Goal: Answer question/provide support: Share knowledge or assist other users

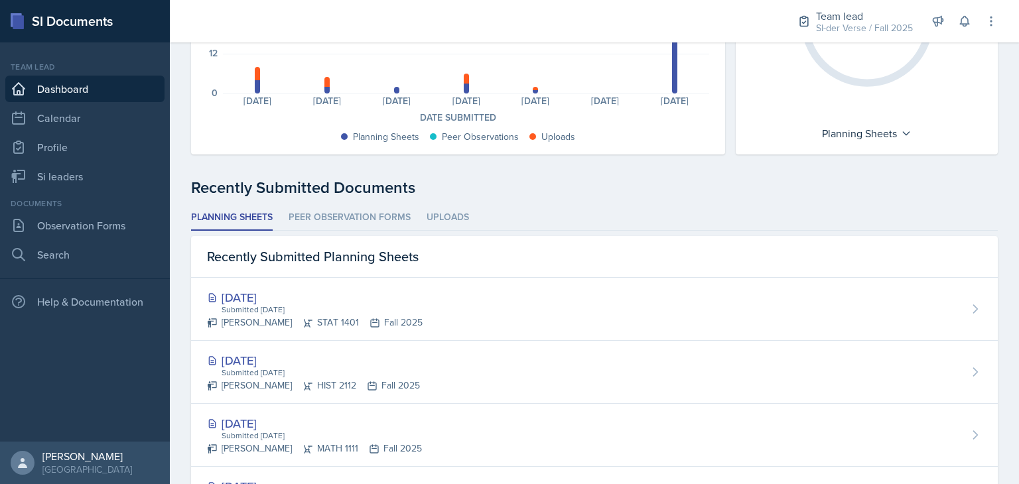
scroll to position [214, 0]
click at [66, 175] on link "Si leaders" at bounding box center [84, 176] width 159 height 27
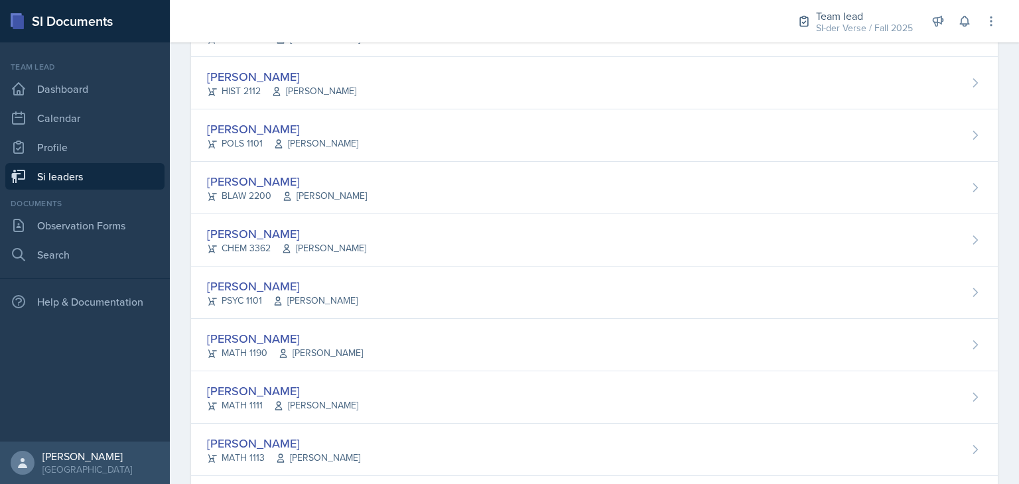
scroll to position [576, 0]
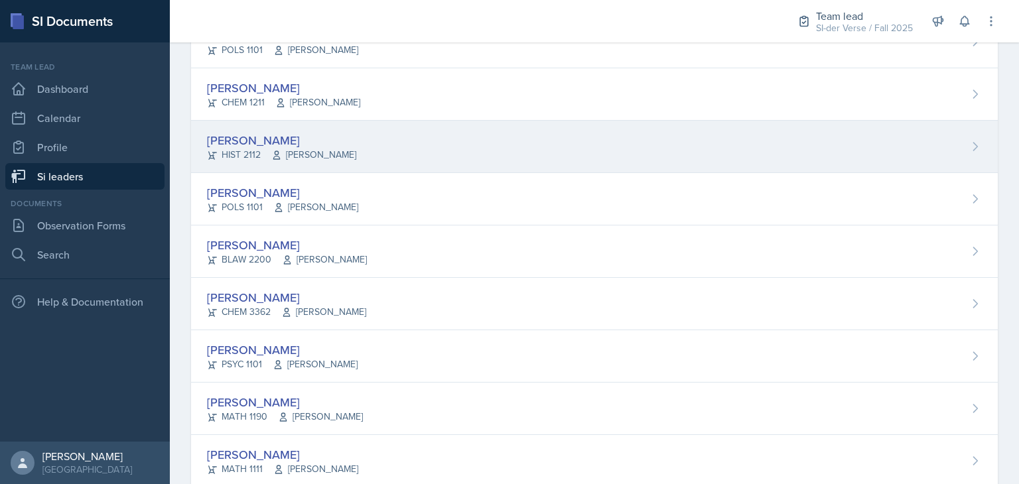
click at [278, 136] on div "[PERSON_NAME]" at bounding box center [281, 140] width 149 height 18
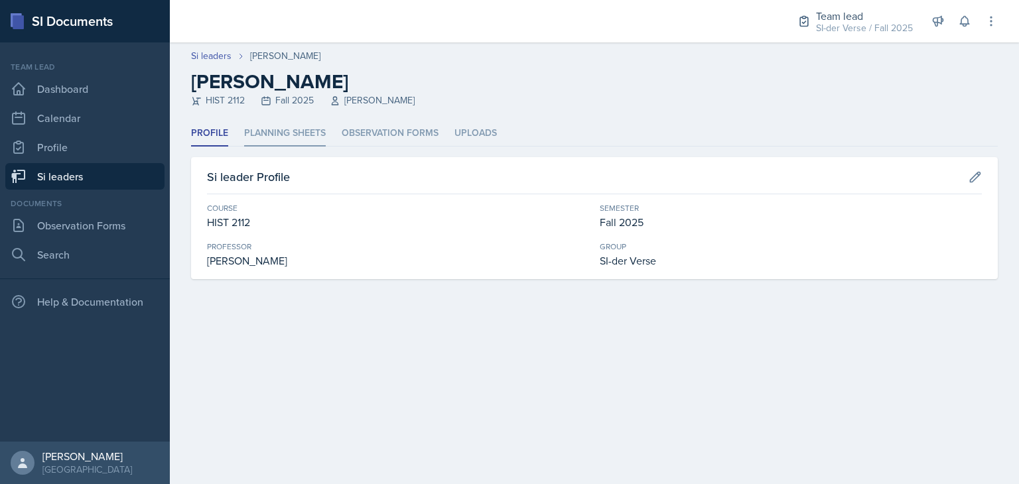
click at [281, 128] on li "Planning Sheets" at bounding box center [285, 134] width 82 height 26
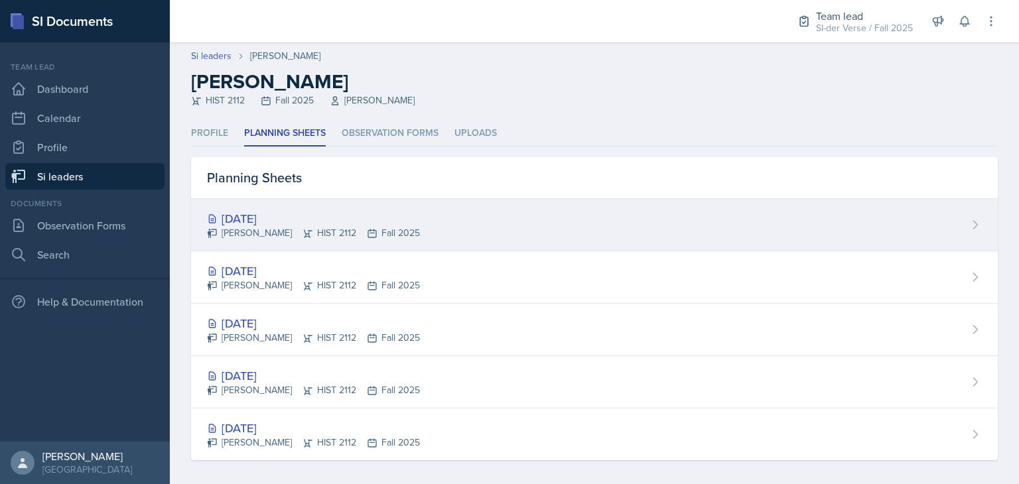
click at [313, 219] on div "[DATE]" at bounding box center [313, 219] width 213 height 18
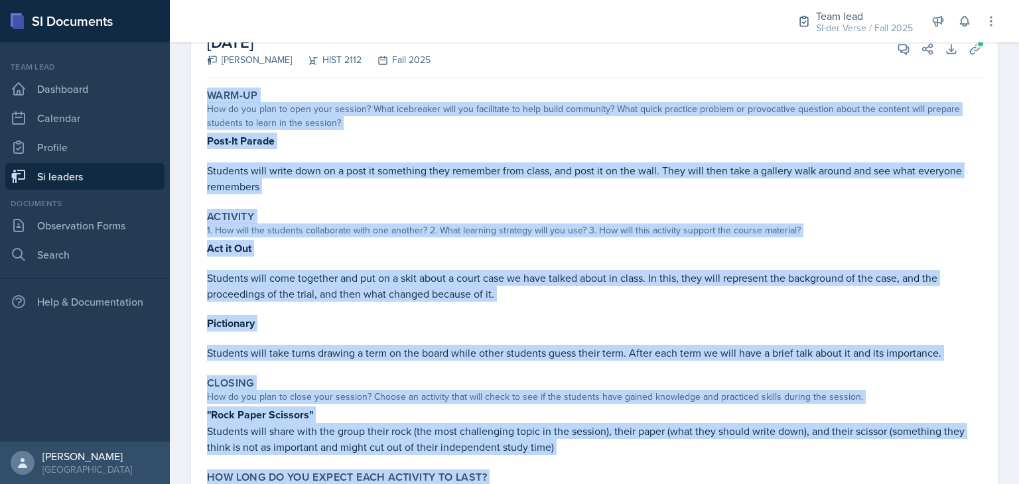
scroll to position [181, 0]
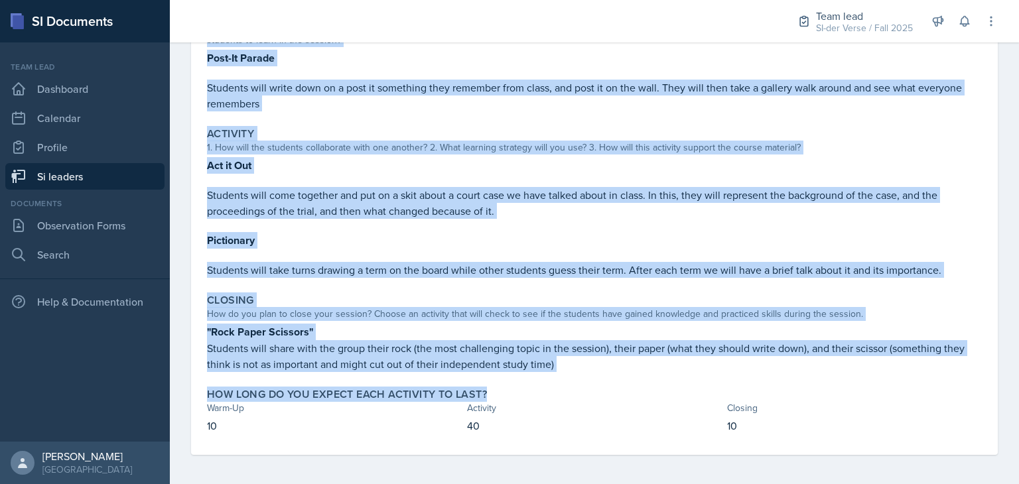
drag, startPoint x: 208, startPoint y: 194, endPoint x: 621, endPoint y: 376, distance: 451.1
click at [621, 376] on div "Warm-Up How do you plan to open your session? What icebreaker will you facilita…" at bounding box center [594, 228] width 775 height 455
click at [601, 369] on div "Closing How do you plan to close your session? Choose an activity that will che…" at bounding box center [595, 333] width 786 height 89
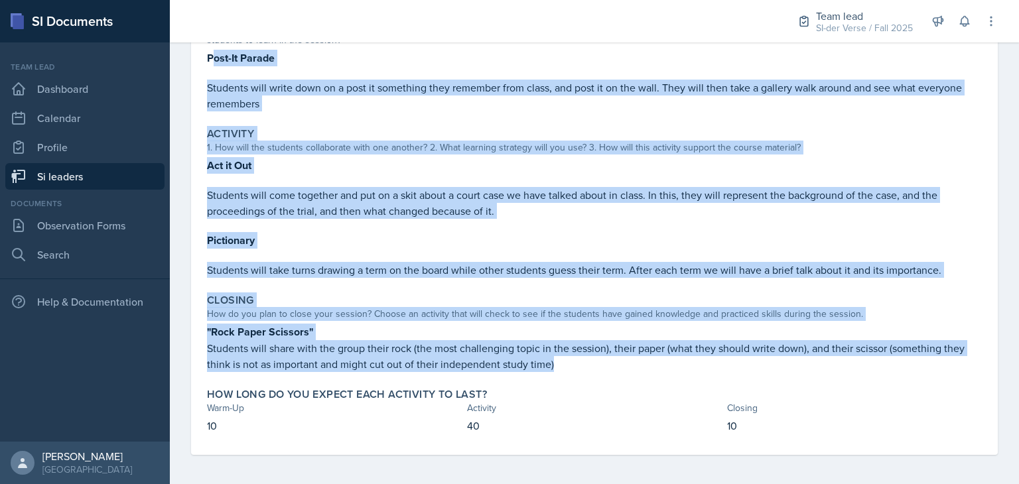
scroll to position [0, 0]
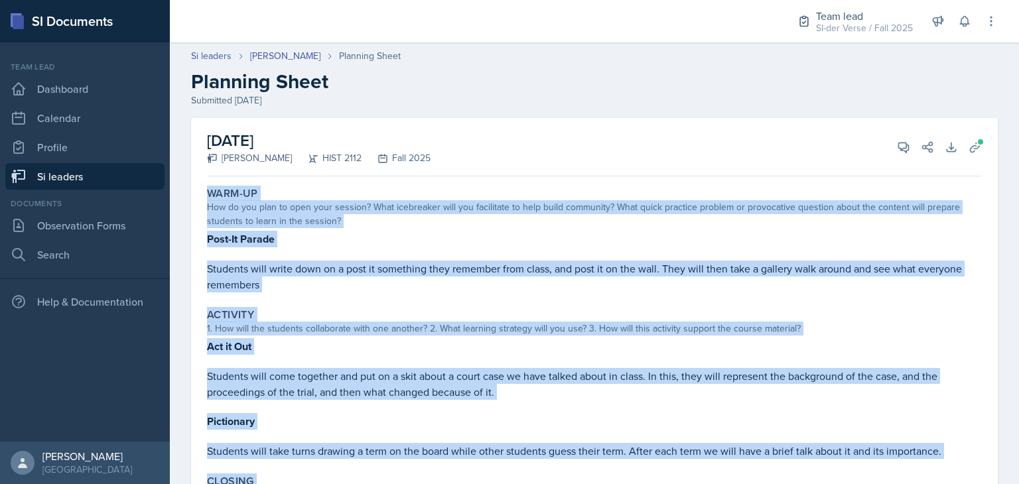
drag, startPoint x: 579, startPoint y: 363, endPoint x: 209, endPoint y: 188, distance: 408.8
click at [209, 188] on div "Warm-Up How do you plan to open your session? What icebreaker will you facilita…" at bounding box center [594, 409] width 775 height 455
copy div "Warm-Up How do you plan to open your session? What icebreaker will you facilita…"
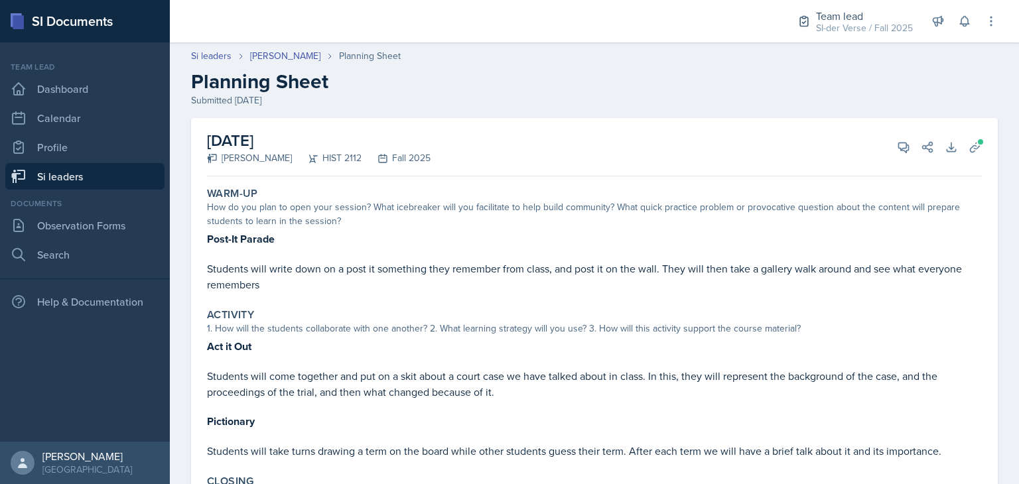
click at [751, 155] on div "[DATE] [PERSON_NAME] HIST 2112 Fall 2025 View Comments Comments Send Share Down…" at bounding box center [594, 147] width 775 height 58
click at [899, 153] on icon at bounding box center [903, 147] width 13 height 13
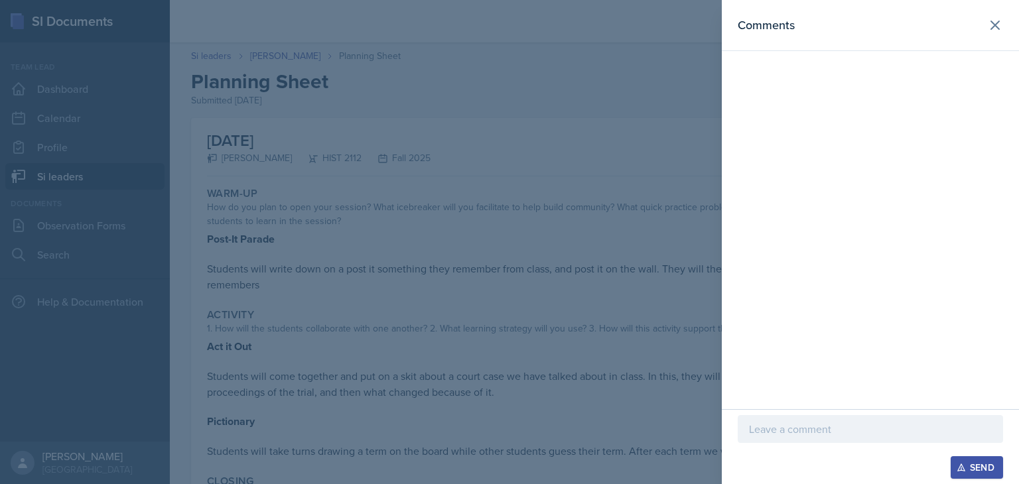
click at [819, 423] on p at bounding box center [870, 429] width 243 height 16
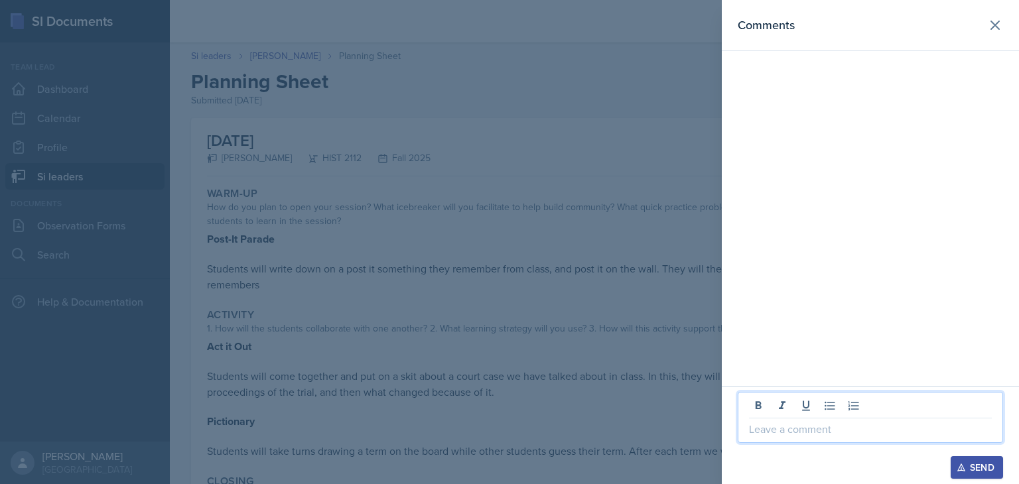
paste div
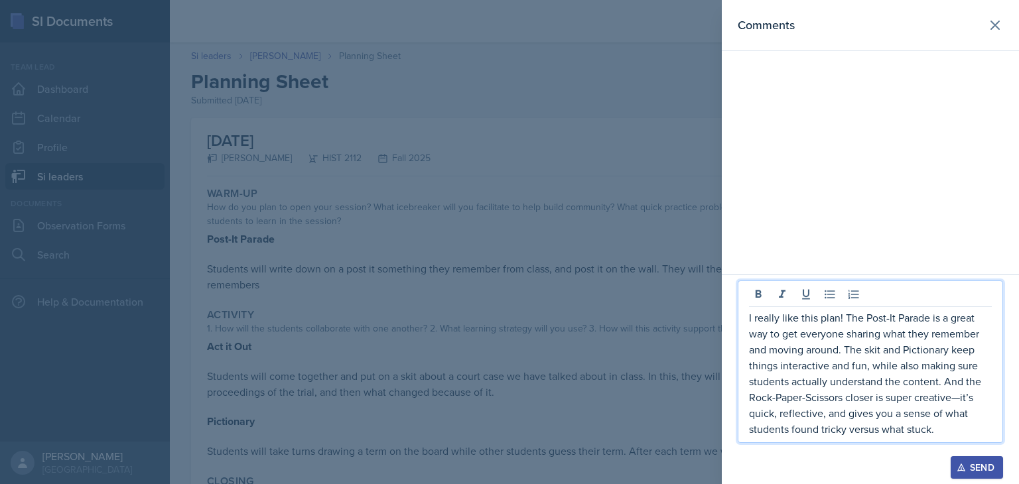
click at [962, 397] on p "I really like this plan! The Post-It Parade is a great way to get everyone shar…" at bounding box center [870, 373] width 243 height 127
click at [948, 426] on p "I really like this plan! The Post-It Parade is a great way to get everyone shar…" at bounding box center [870, 373] width 243 height 127
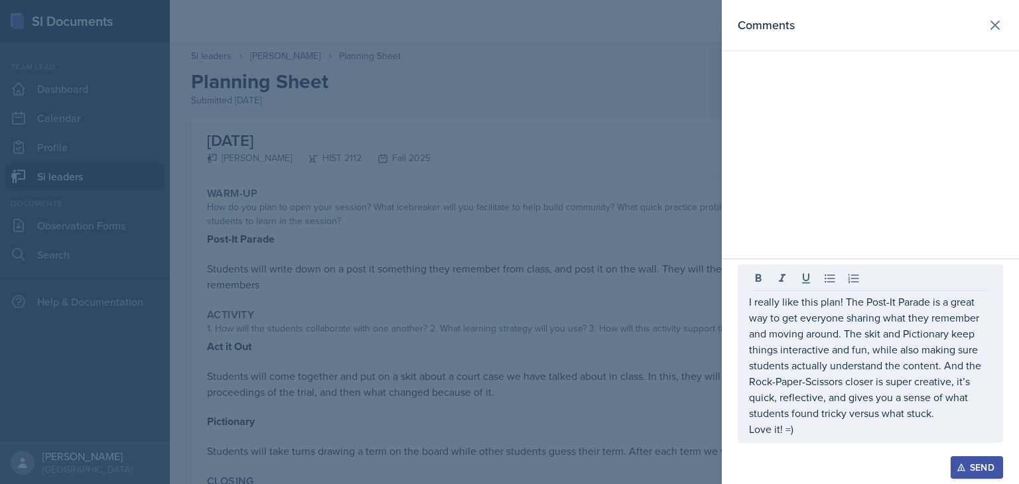
click at [748, 302] on div "I really like this plan! The Post-It Parade is a great way to get everyone shar…" at bounding box center [870, 354] width 265 height 179
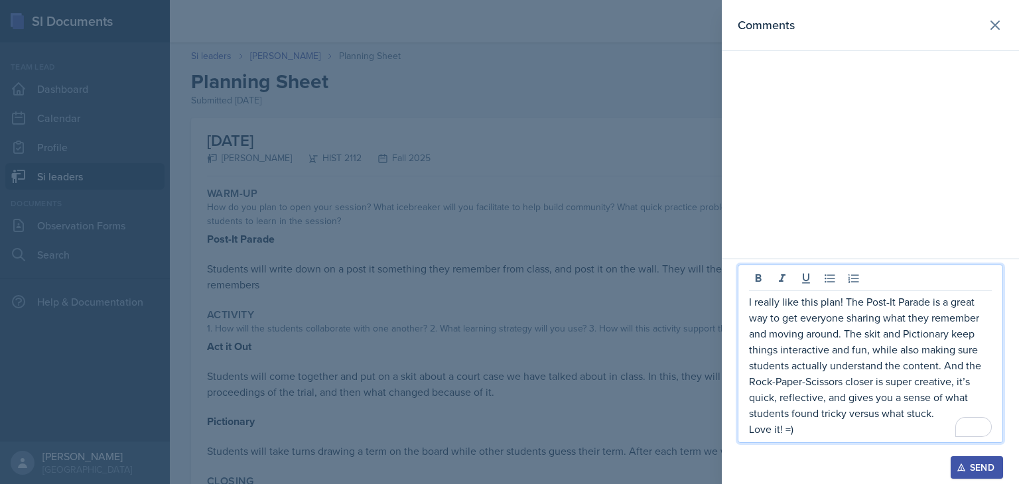
click at [751, 303] on p "I really like this plan! The Post-It Parade is a great way to get everyone shar…" at bounding box center [870, 357] width 243 height 127
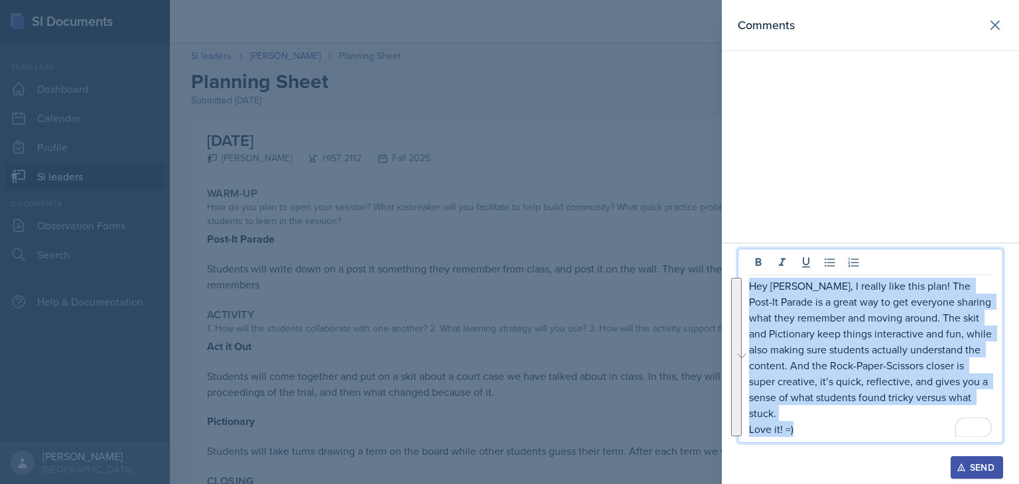
drag, startPoint x: 750, startPoint y: 287, endPoint x: 852, endPoint y: 431, distance: 176.6
click at [852, 431] on div "Hey [PERSON_NAME], I really like this plan! The Post-It Parade is a great way t…" at bounding box center [870, 357] width 243 height 159
copy div "Hey [PERSON_NAME], I really like this plan! The Post-It Parade is a great way t…"
click at [884, 426] on p "Love it! =)" at bounding box center [870, 429] width 243 height 16
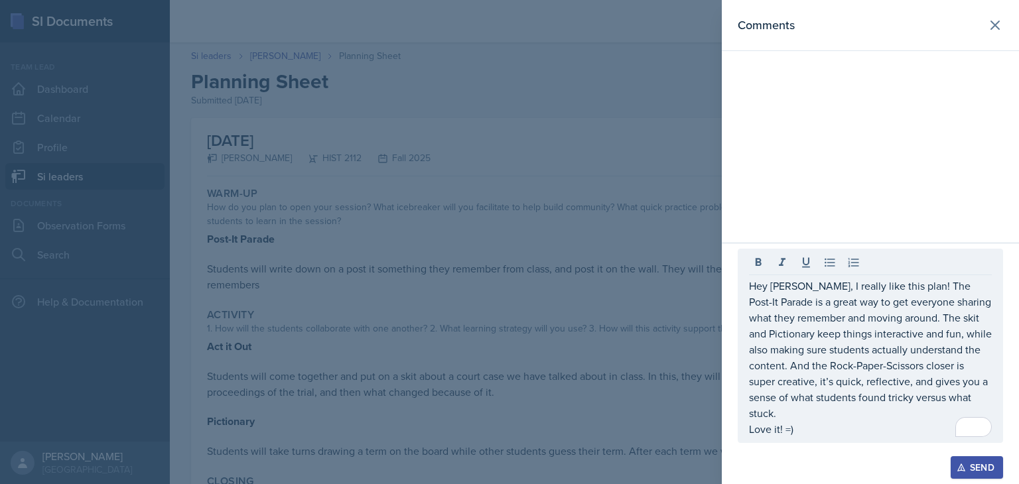
click at [969, 473] on button "Send" at bounding box center [977, 468] width 52 height 23
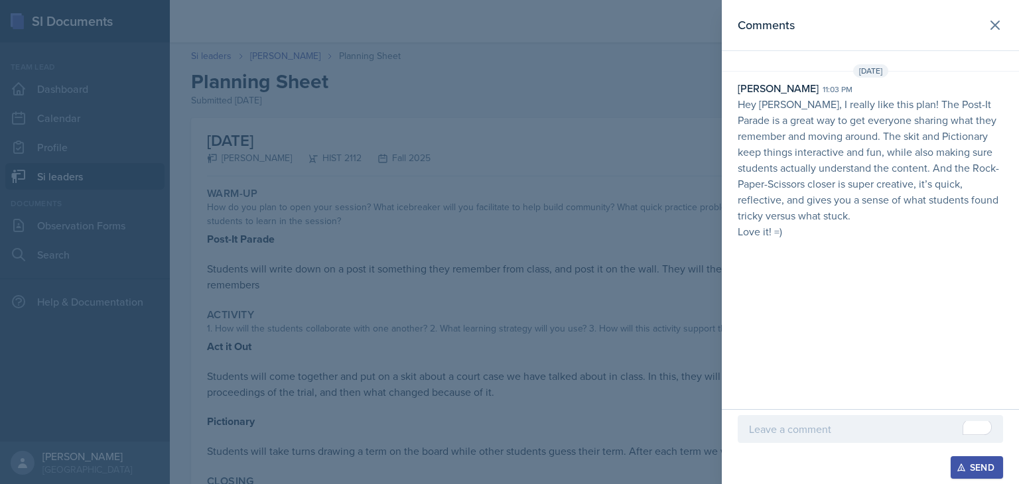
click at [607, 427] on div at bounding box center [509, 242] width 1019 height 484
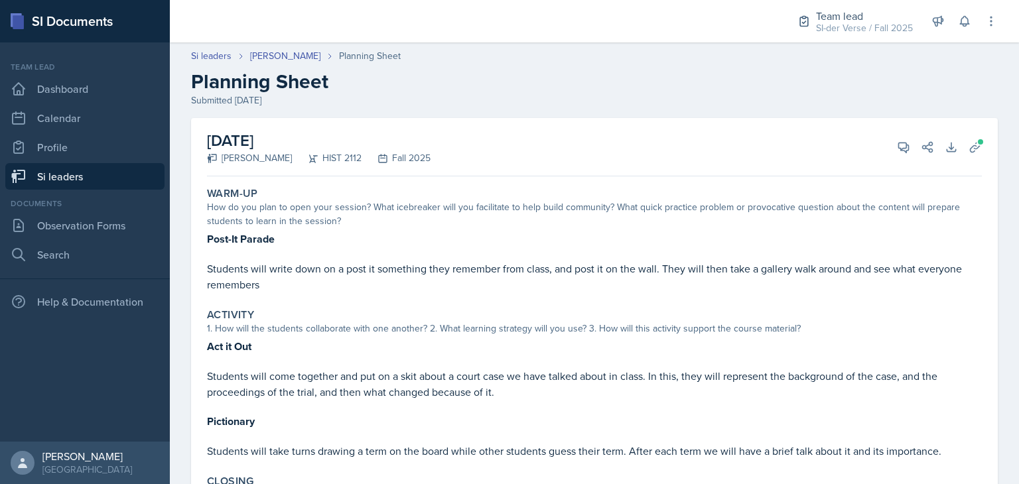
click at [69, 178] on link "Si leaders" at bounding box center [84, 176] width 159 height 27
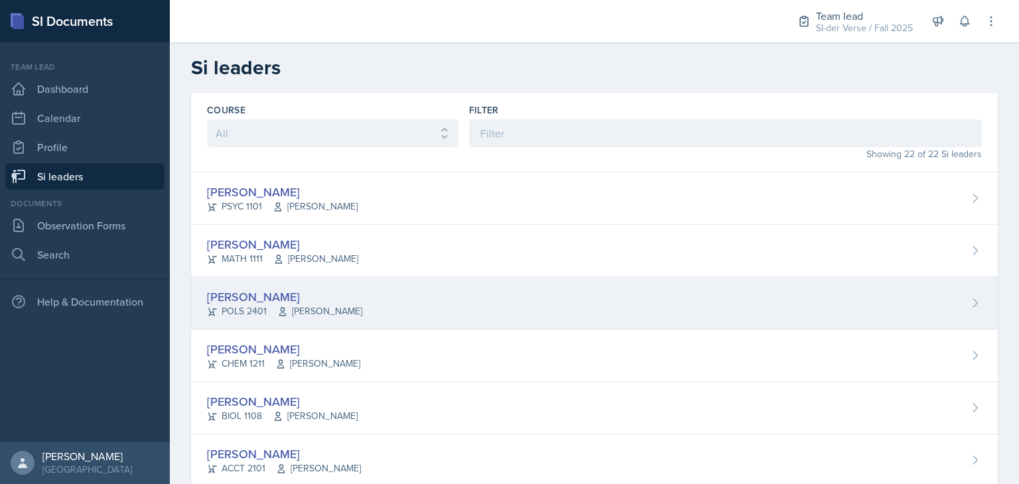
click at [237, 298] on div "[PERSON_NAME]" at bounding box center [284, 297] width 155 height 18
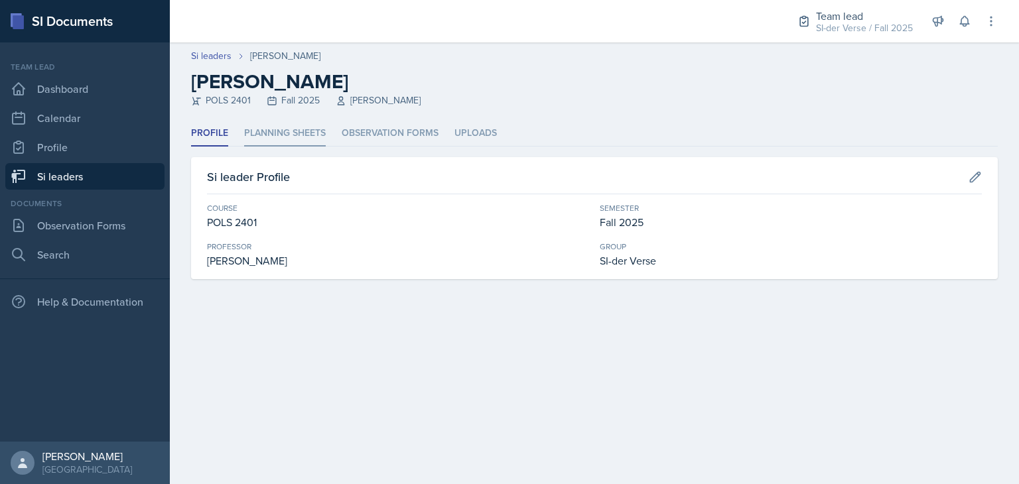
click at [268, 141] on li "Planning Sheets" at bounding box center [285, 134] width 82 height 26
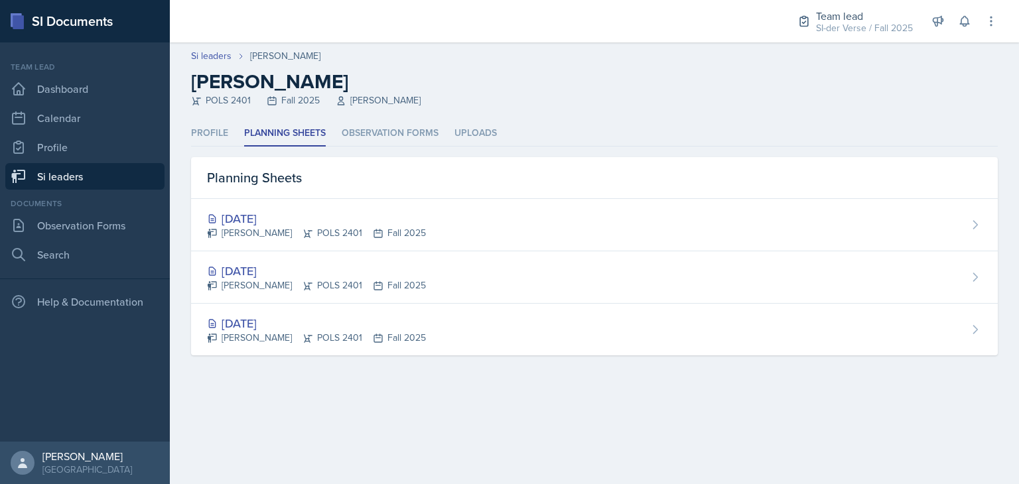
click at [52, 179] on link "Si leaders" at bounding box center [84, 176] width 159 height 27
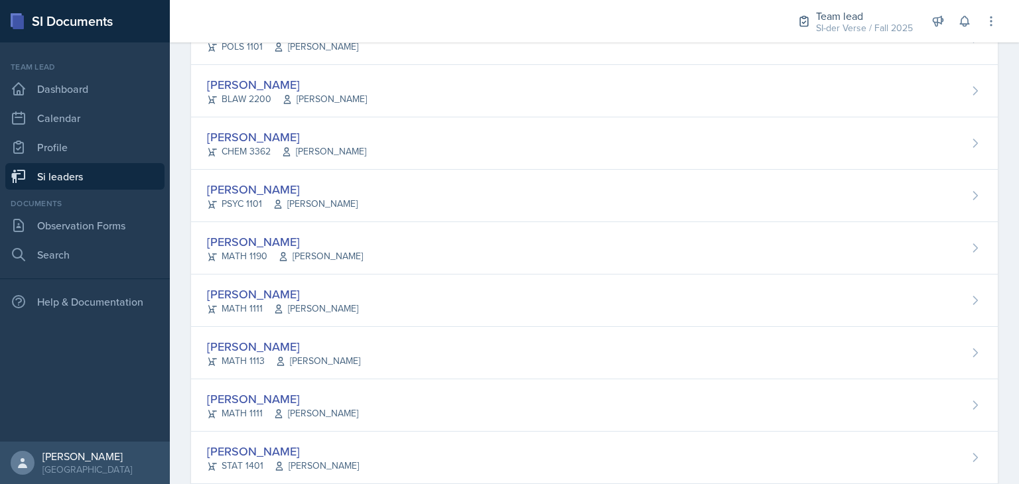
scroll to position [869, 0]
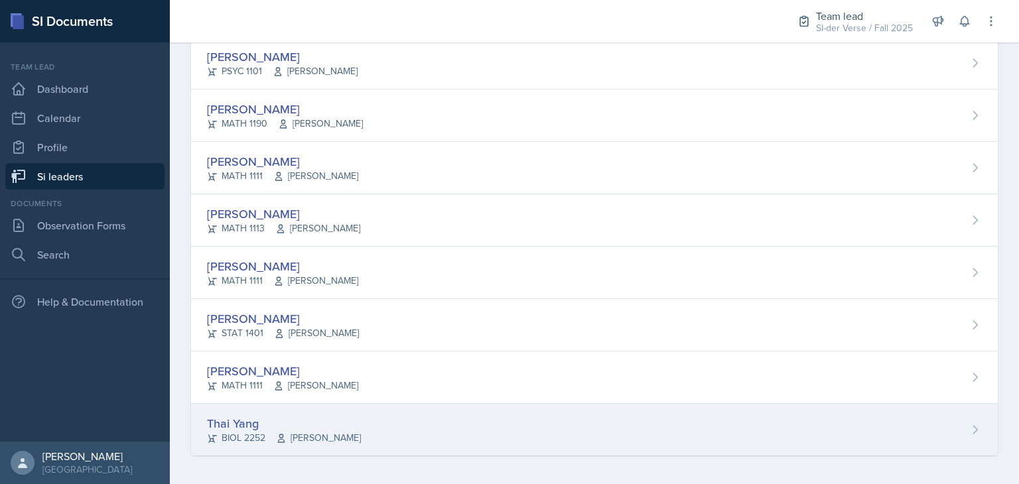
click at [258, 415] on div "Thai Yang" at bounding box center [284, 424] width 154 height 18
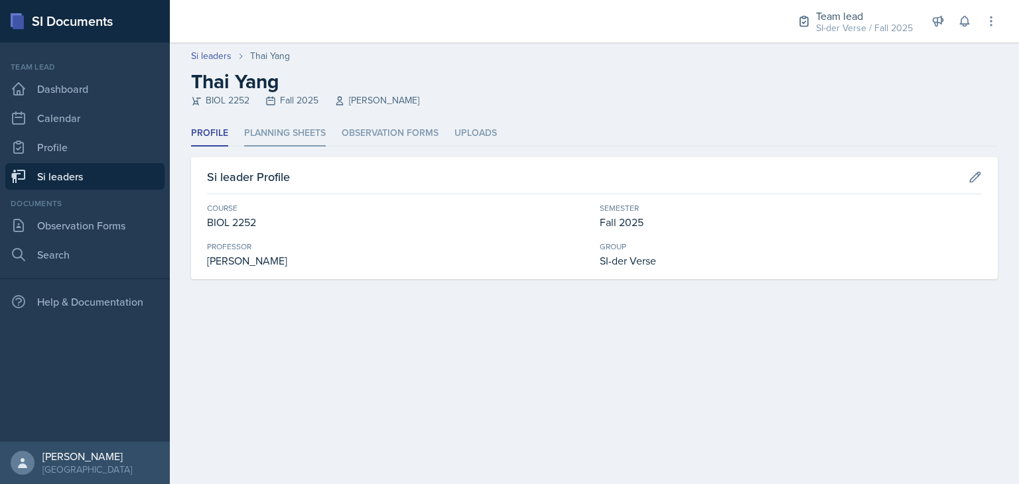
click at [309, 127] on li "Planning Sheets" at bounding box center [285, 134] width 82 height 26
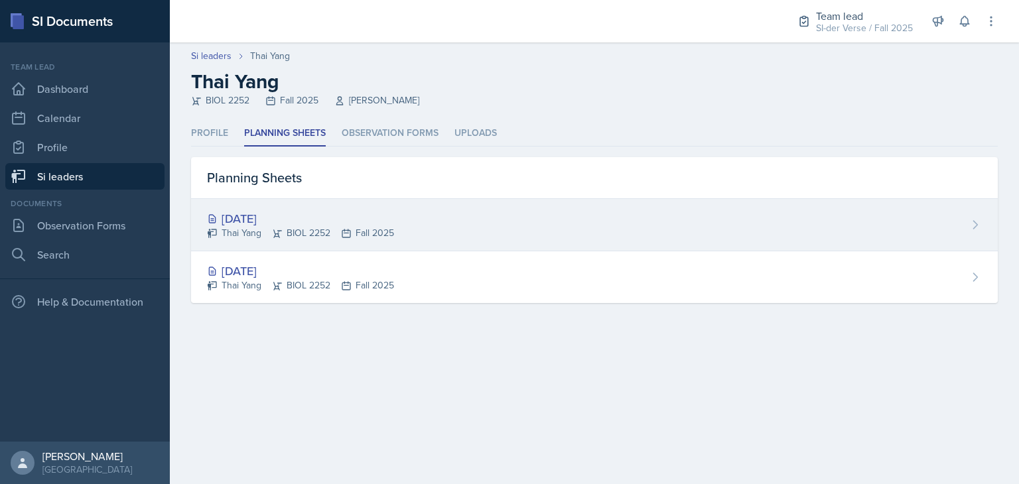
click at [293, 229] on div "Thai Yang BIOL 2252 Fall 2025" at bounding box center [300, 233] width 187 height 14
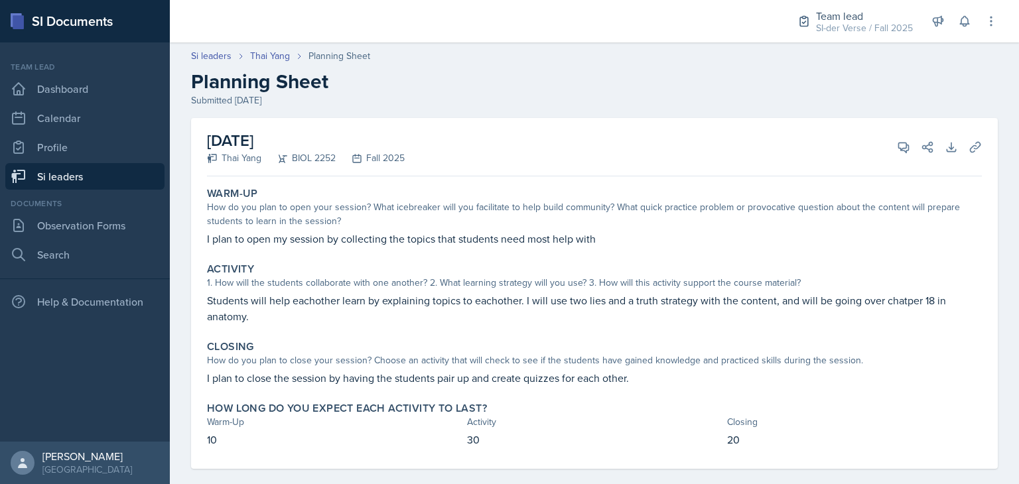
click at [91, 178] on link "Si leaders" at bounding box center [84, 176] width 159 height 27
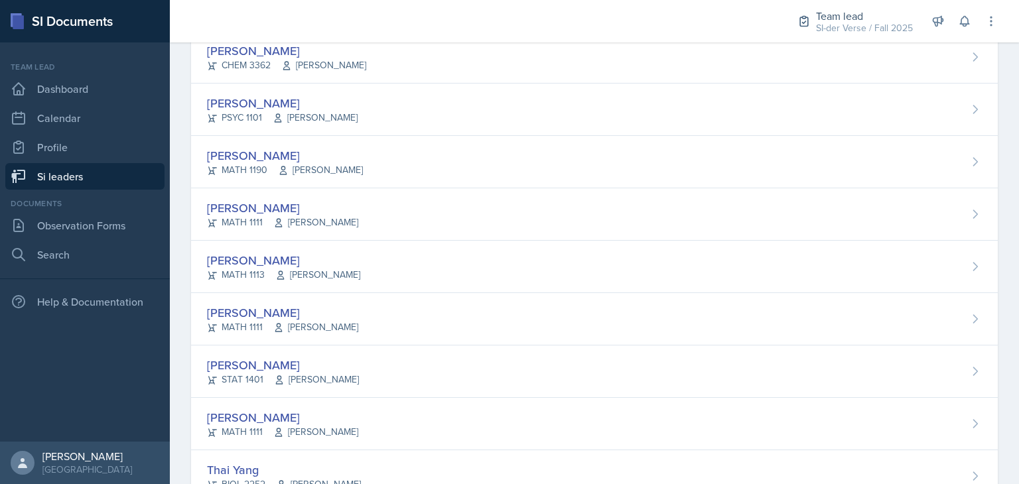
scroll to position [869, 0]
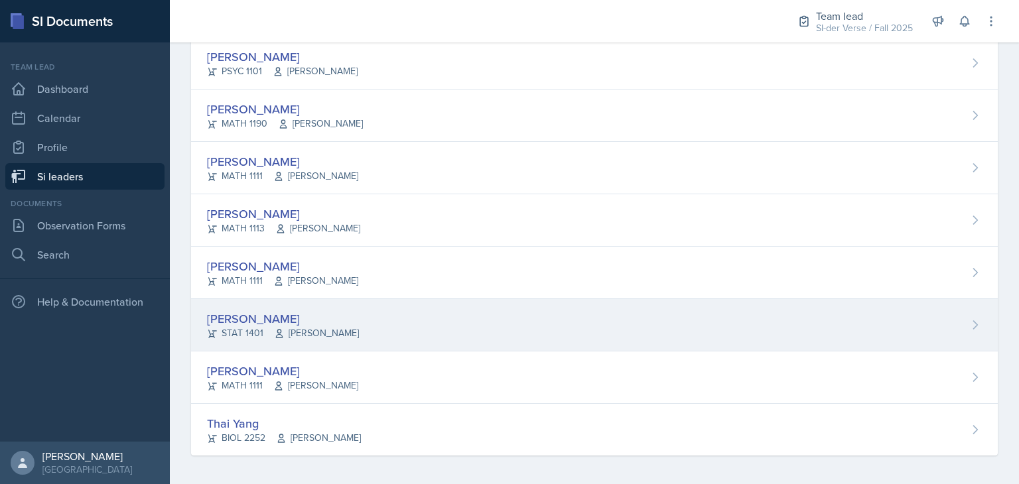
click at [237, 310] on div "[PERSON_NAME]" at bounding box center [283, 319] width 152 height 18
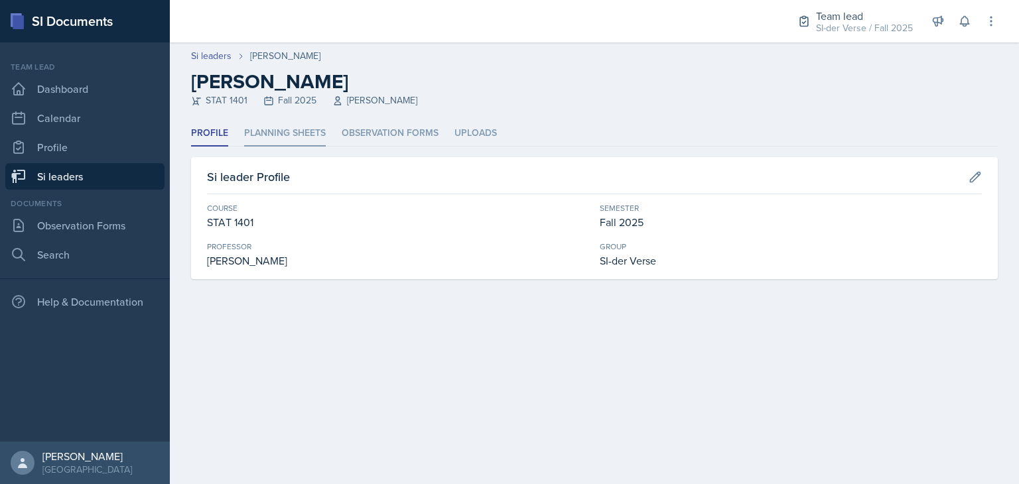
click at [285, 141] on li "Planning Sheets" at bounding box center [285, 134] width 82 height 26
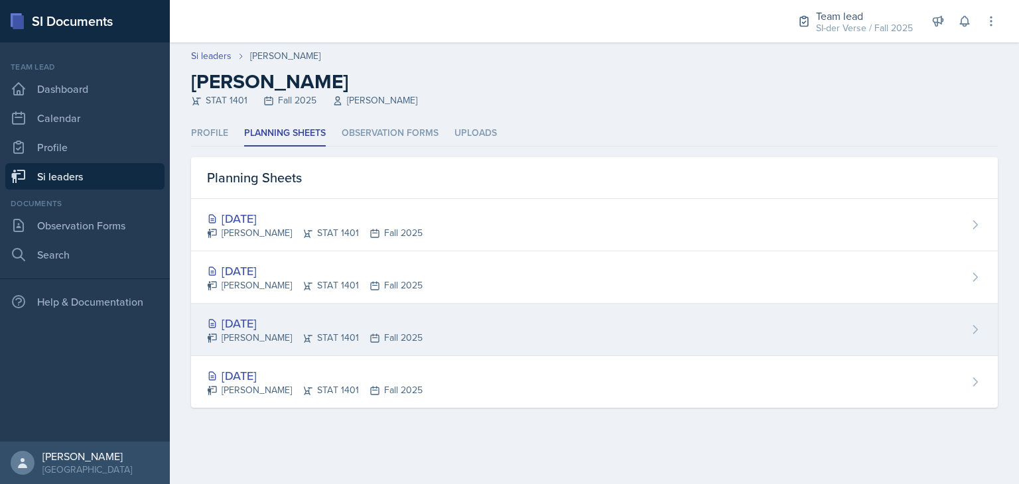
click at [323, 306] on div "[DATE] [PERSON_NAME] STAT 1401 Fall 2025" at bounding box center [594, 330] width 807 height 52
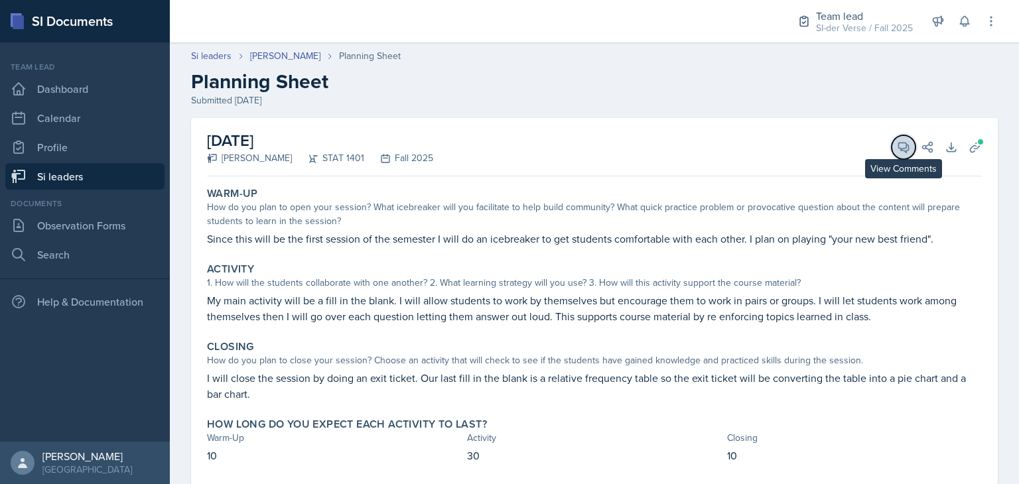
click at [892, 152] on button "View Comments" at bounding box center [904, 147] width 24 height 24
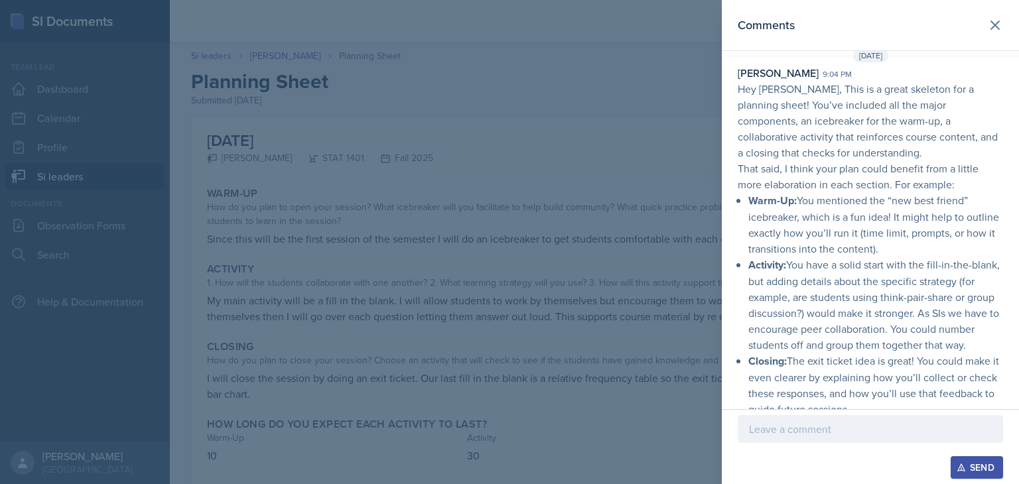
scroll to position [15, 0]
click at [72, 165] on div at bounding box center [509, 242] width 1019 height 484
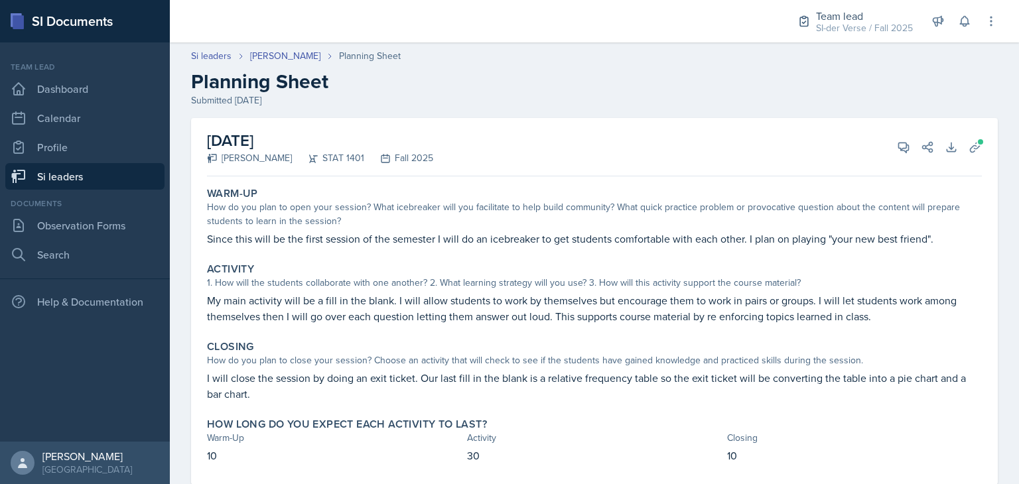
click at [81, 179] on link "Si leaders" at bounding box center [84, 176] width 159 height 27
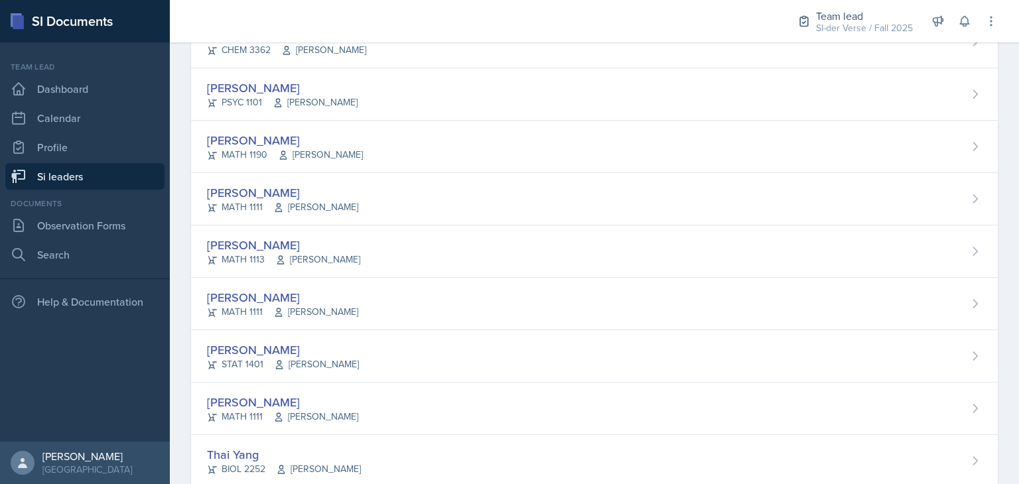
scroll to position [869, 0]
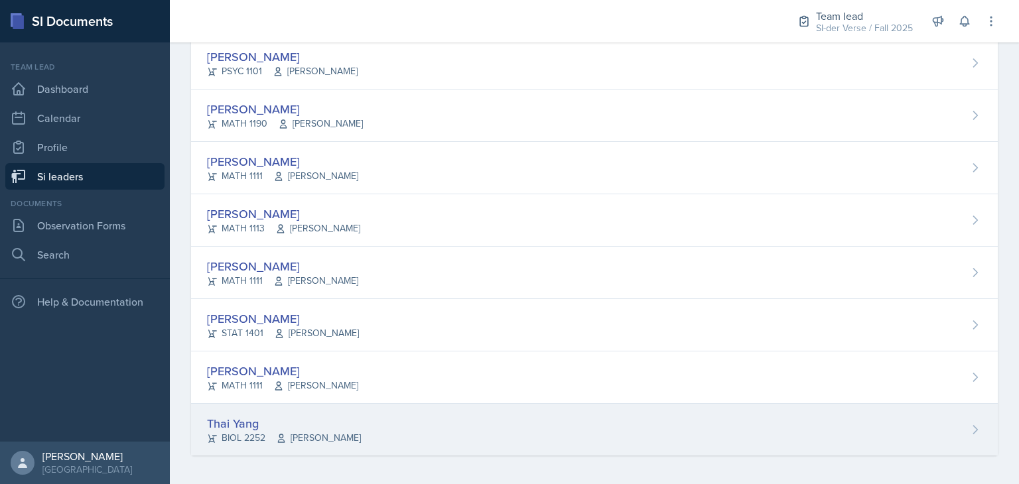
click at [261, 416] on div "Thai Yang" at bounding box center [284, 424] width 154 height 18
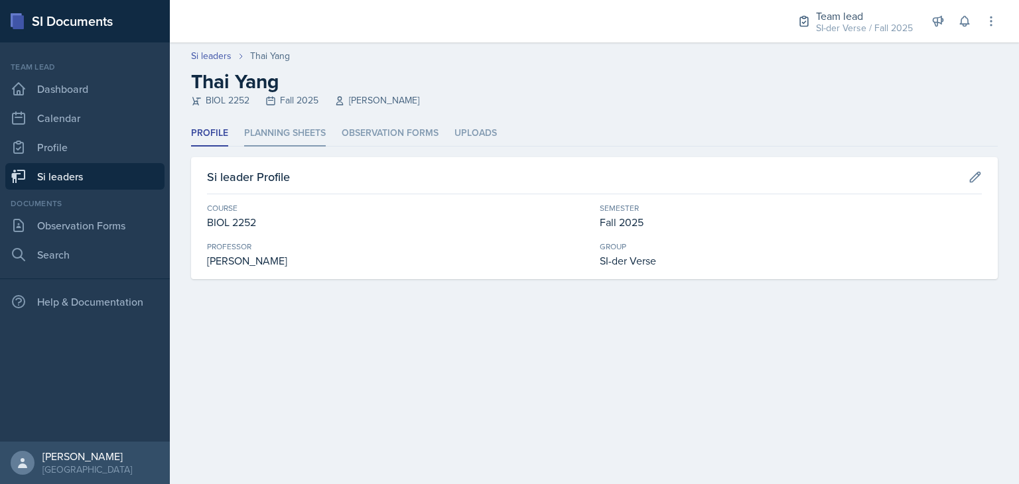
click at [292, 127] on li "Planning Sheets" at bounding box center [285, 134] width 82 height 26
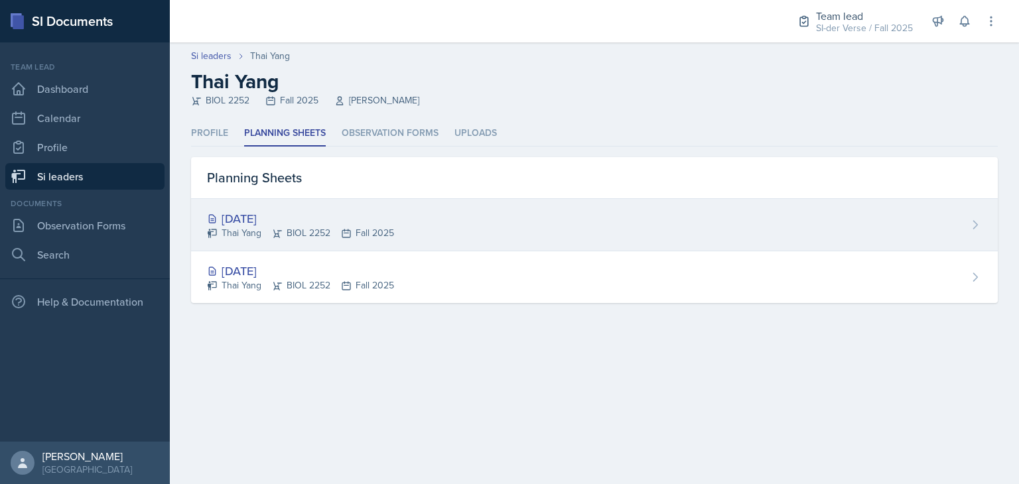
click at [285, 235] on div "Thai Yang BIOL 2252 Fall 2025" at bounding box center [300, 233] width 187 height 14
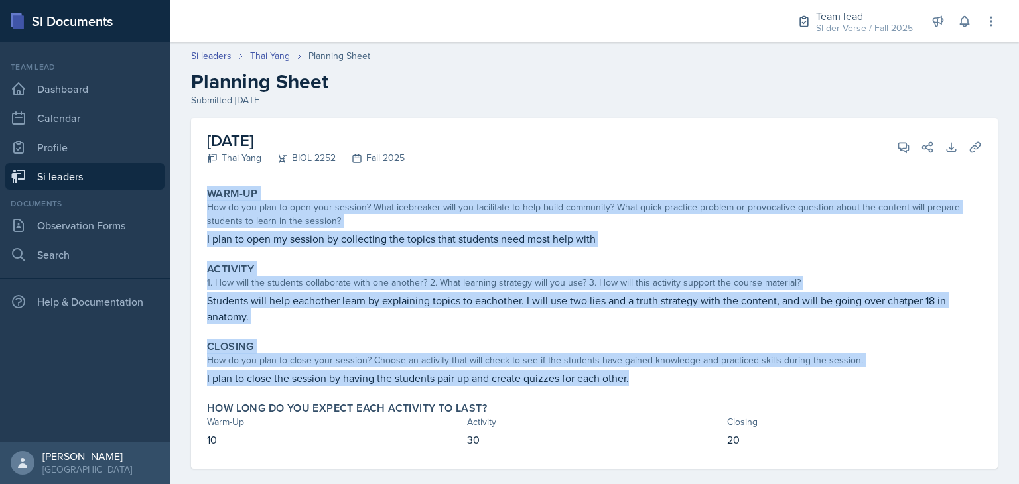
drag, startPoint x: 206, startPoint y: 193, endPoint x: 640, endPoint y: 386, distance: 474.2
click at [640, 386] on div "Warm-Up How do you plan to open your session? What icebreaker will you facilita…" at bounding box center [594, 325] width 775 height 287
copy div "Warm-Up How do you plan to open your session? What icebreaker will you facilita…"
click at [111, 177] on link "Si leaders" at bounding box center [84, 176] width 159 height 27
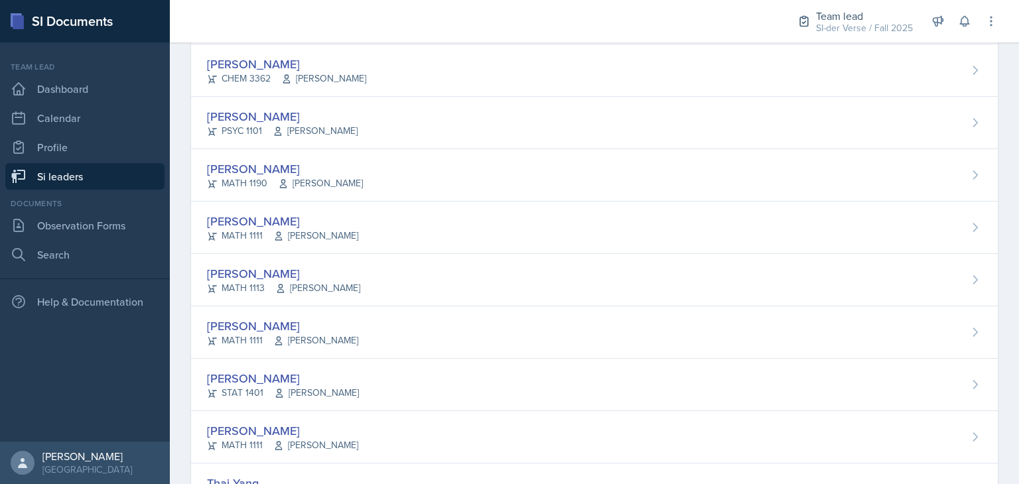
scroll to position [869, 0]
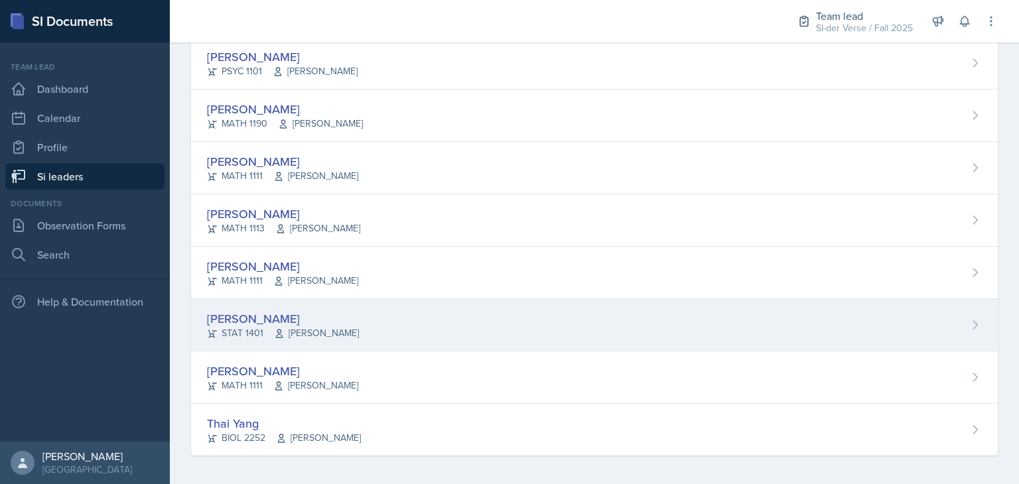
click at [250, 316] on div "[PERSON_NAME]" at bounding box center [283, 319] width 152 height 18
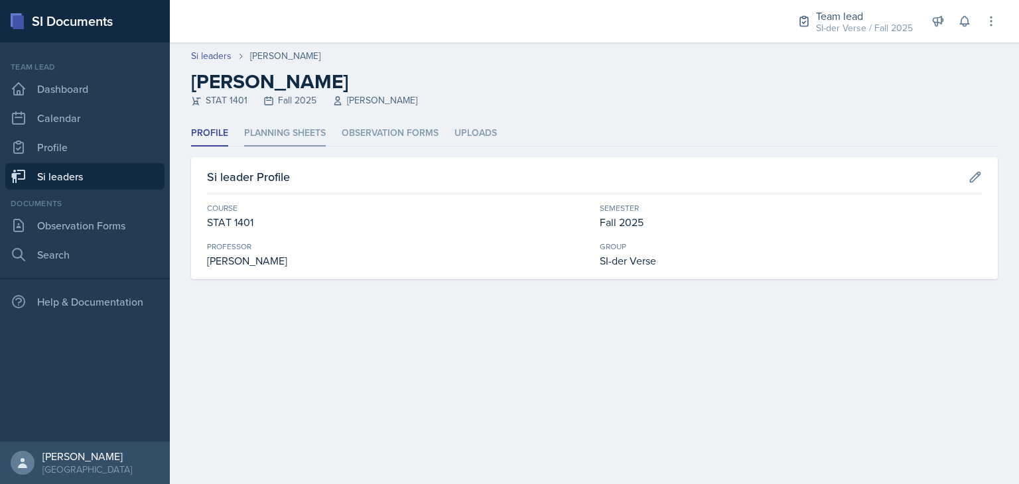
click at [305, 139] on li "Planning Sheets" at bounding box center [285, 134] width 82 height 26
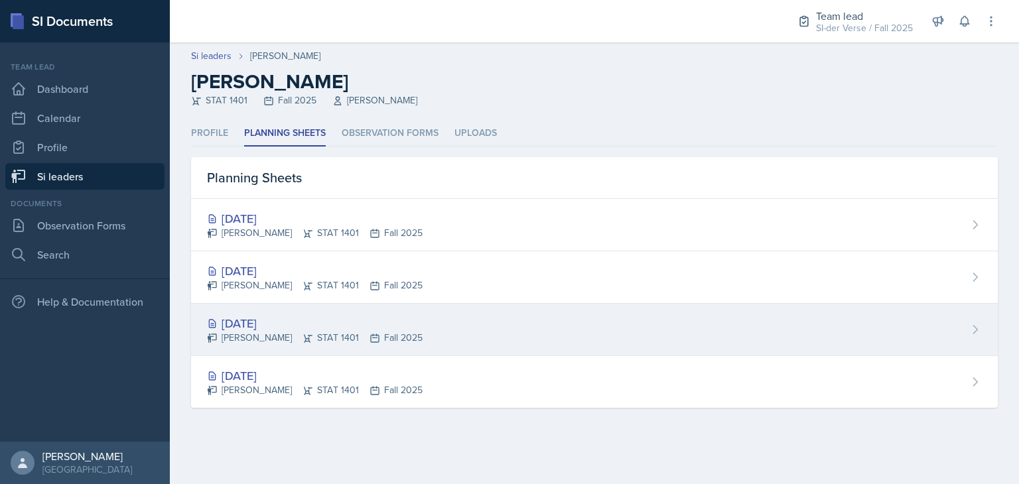
click at [284, 322] on div "[DATE]" at bounding box center [315, 324] width 216 height 18
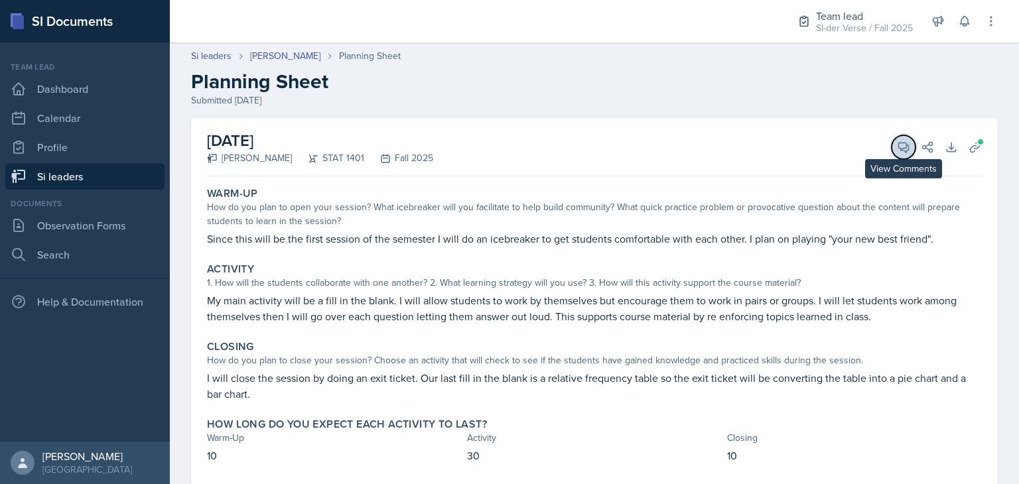
click at [892, 155] on button "View Comments" at bounding box center [904, 147] width 24 height 24
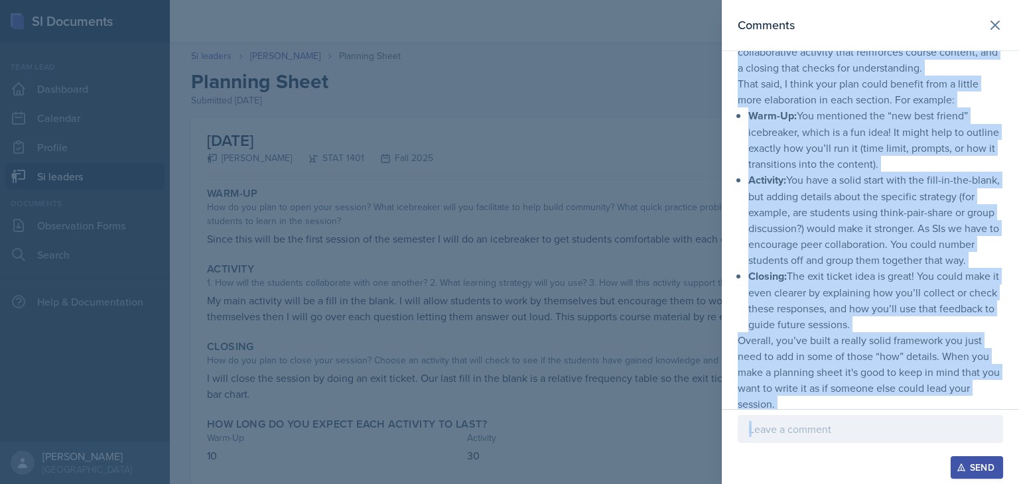
scroll to position [243, 0]
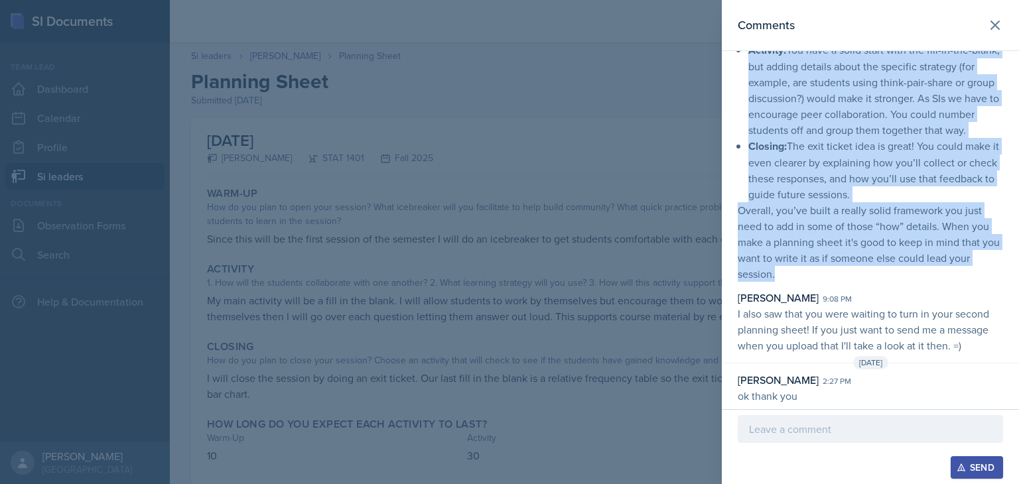
drag, startPoint x: 790, startPoint y: 104, endPoint x: 970, endPoint y: 274, distance: 247.4
click at [970, 274] on p "Hey [PERSON_NAME], This is a great skeleton for a planning sheet! You’ve includ…" at bounding box center [870, 74] width 265 height 416
copy p "Lore ip d sitam consecte adi e seddoeiu tempo! Inc’ut laboreet dol mag aliqu en…"
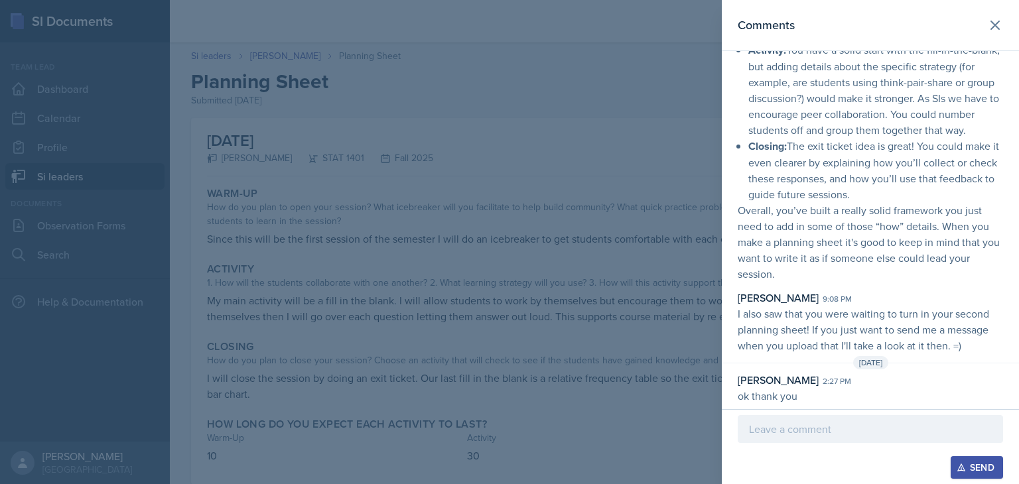
click at [305, 273] on div at bounding box center [509, 242] width 1019 height 484
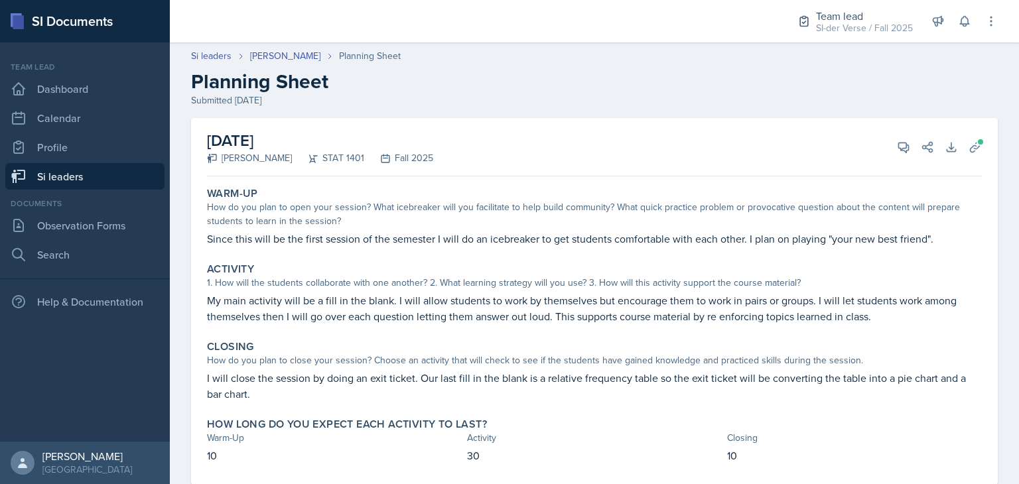
click at [98, 182] on link "Si leaders" at bounding box center [84, 176] width 159 height 27
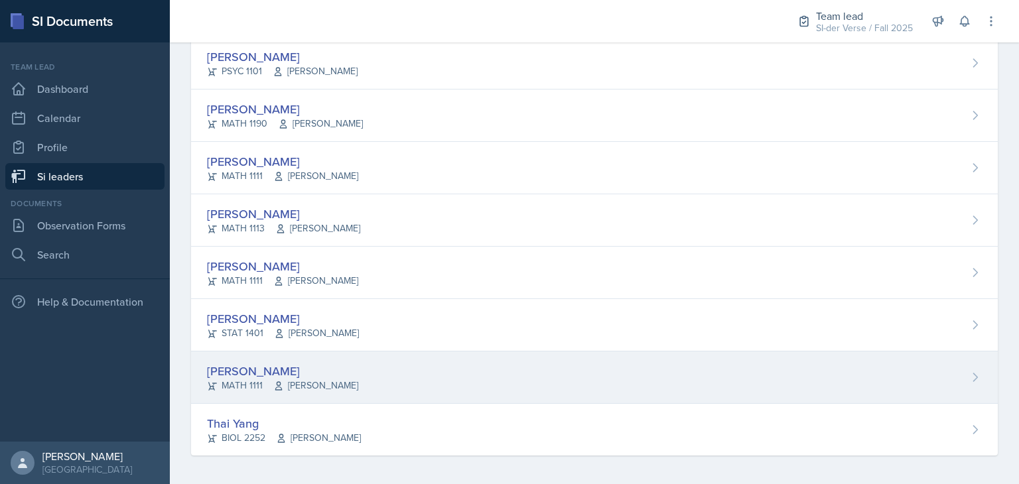
scroll to position [869, 0]
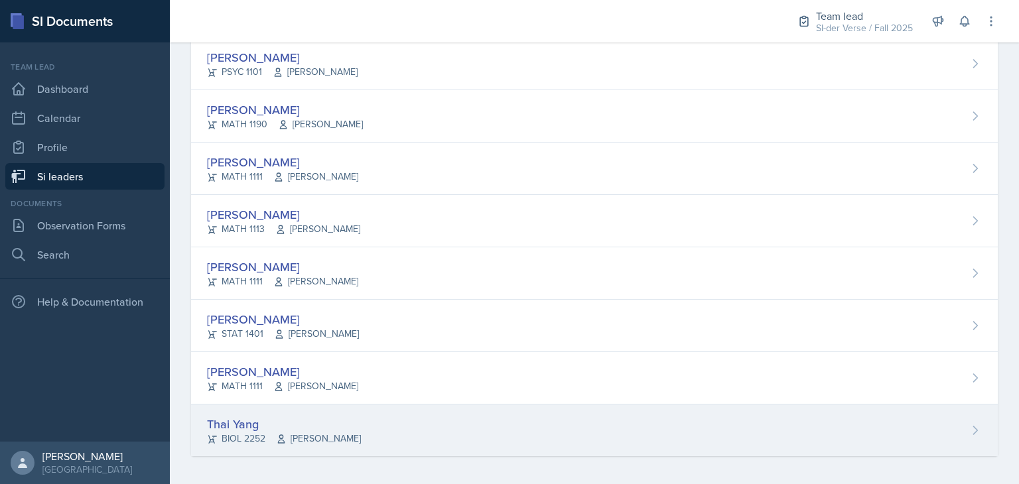
click at [258, 422] on div "Thai Yang" at bounding box center [284, 424] width 154 height 18
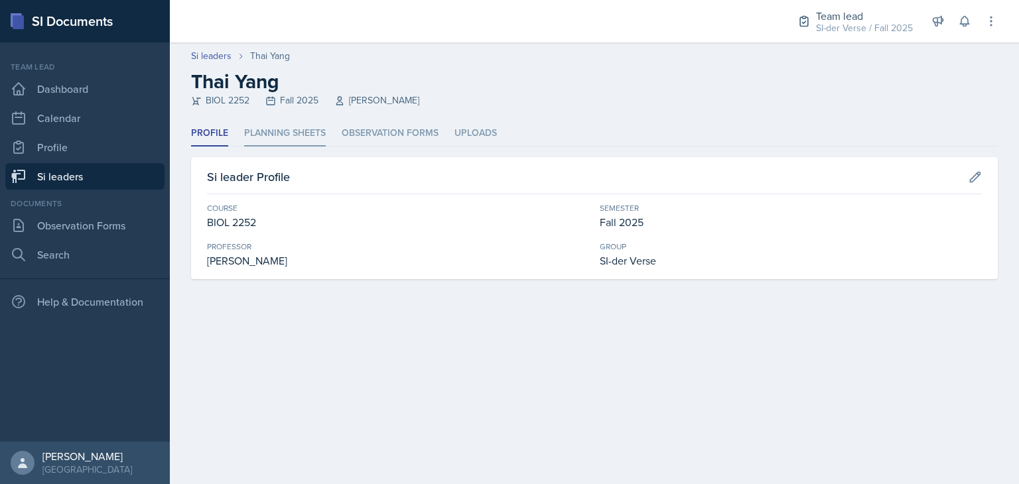
click at [307, 128] on li "Planning Sheets" at bounding box center [285, 134] width 82 height 26
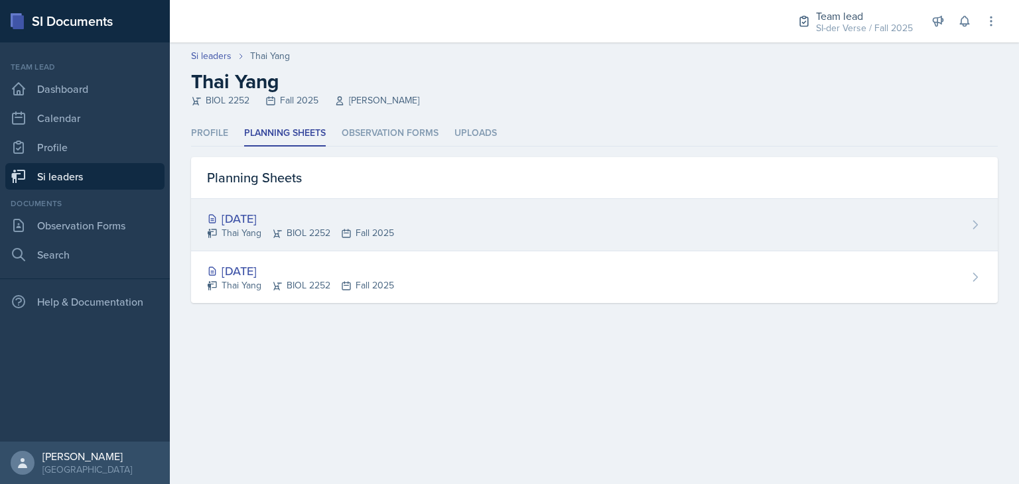
click at [317, 230] on div "Thai Yang BIOL 2252 Fall 2025" at bounding box center [300, 233] width 187 height 14
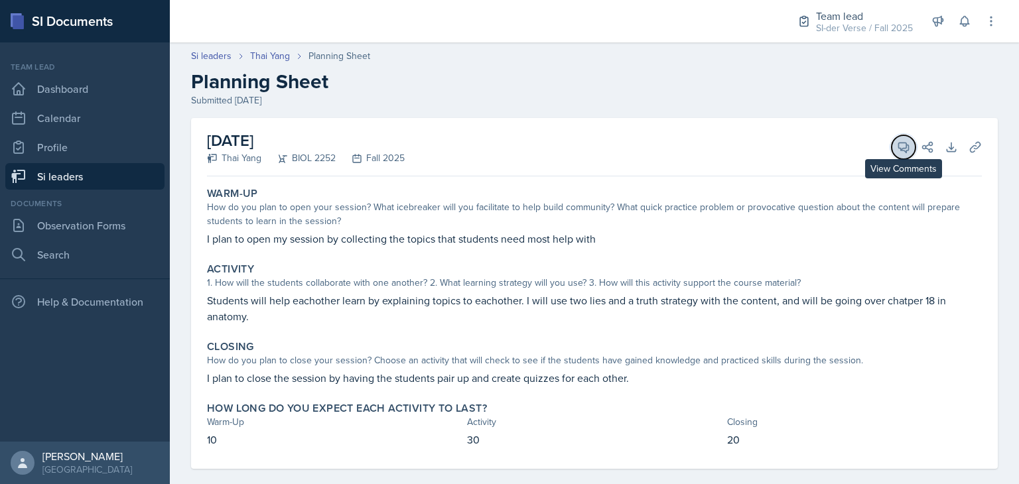
click at [897, 149] on icon at bounding box center [903, 147] width 13 height 13
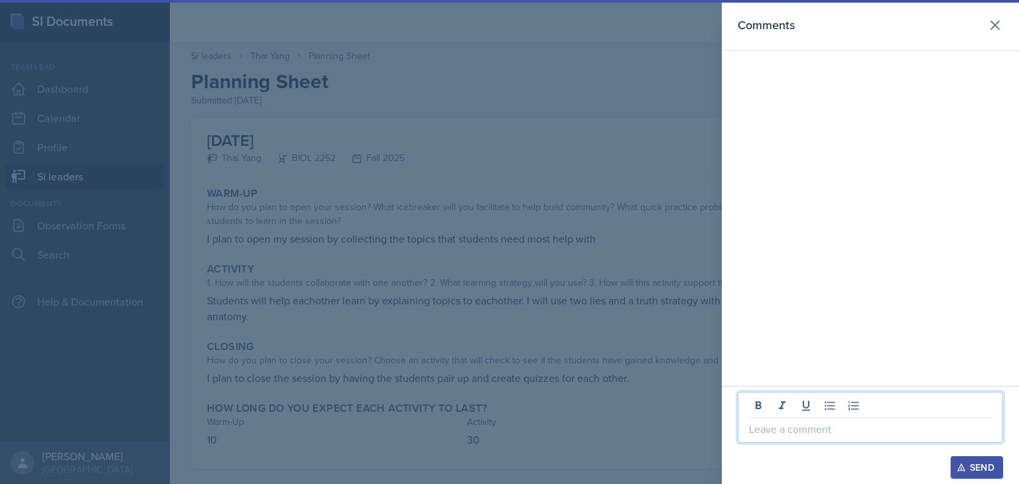
click at [794, 421] on p at bounding box center [870, 429] width 243 height 16
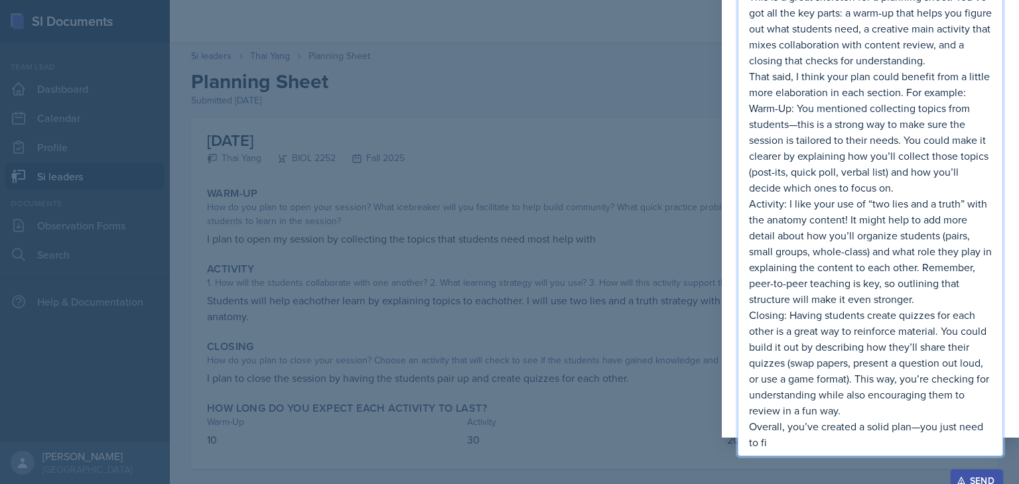
scroll to position [43, 0]
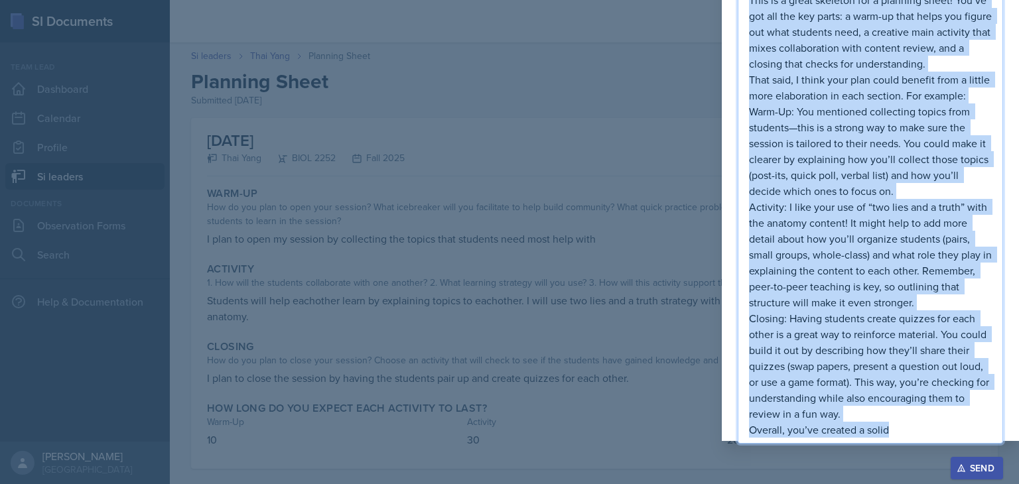
drag, startPoint x: 895, startPoint y: 433, endPoint x: 735, endPoint y: -8, distance: 469.4
click at [735, 0] on html "SI Documents Team lead Dashboard Calendar Profile Si leaders Documents Observat…" at bounding box center [509, 242] width 1019 height 484
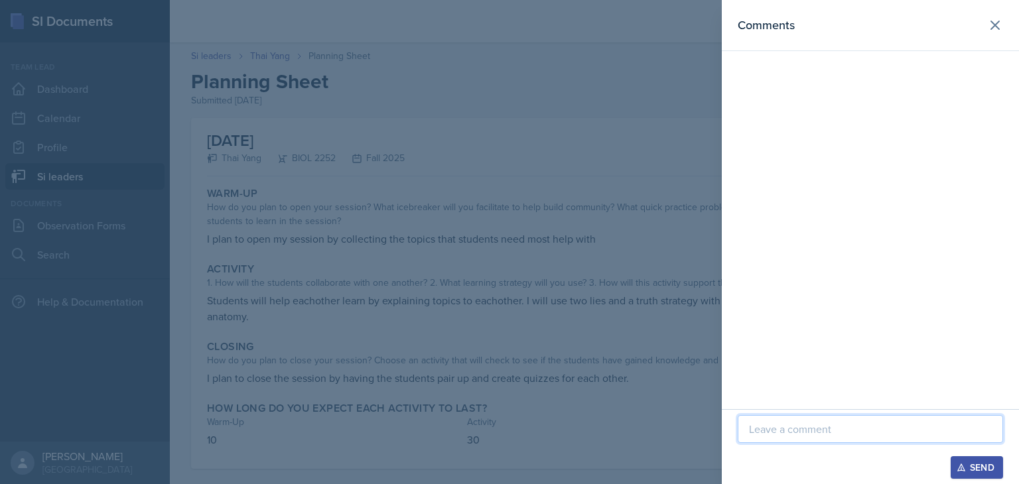
scroll to position [0, 0]
click at [775, 435] on p at bounding box center [870, 429] width 243 height 16
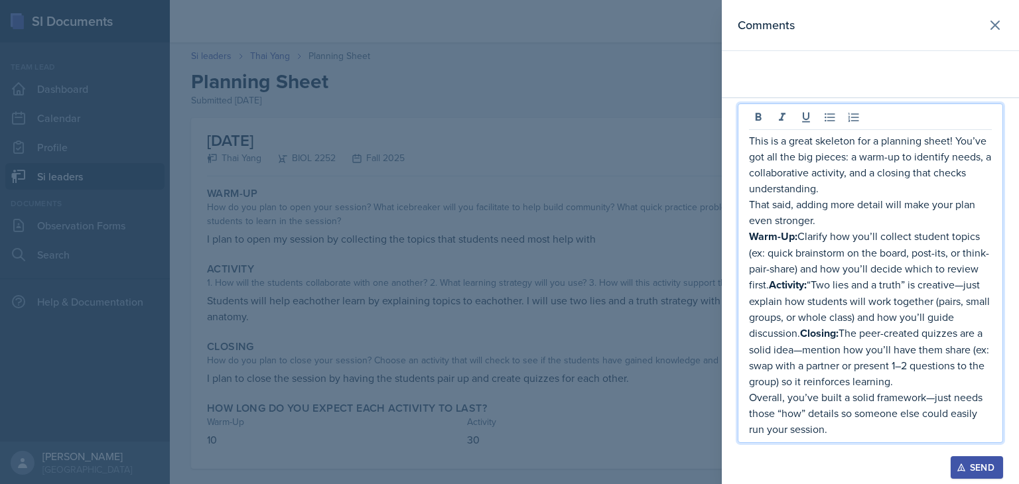
click at [802, 352] on p "Warm-Up: Clarify how you’ll collect student topics (ex: quick brainstorm on the…" at bounding box center [870, 308] width 243 height 161
click at [807, 331] on strong "Closing:" at bounding box center [819, 333] width 38 height 15
click at [804, 332] on strong "Closing:" at bounding box center [819, 333] width 38 height 15
click at [932, 400] on p "Overall, you’ve built a solid framework—just needs those “how” details so someo…" at bounding box center [870, 414] width 243 height 48
click at [772, 285] on strong "Activity:" at bounding box center [788, 284] width 38 height 15
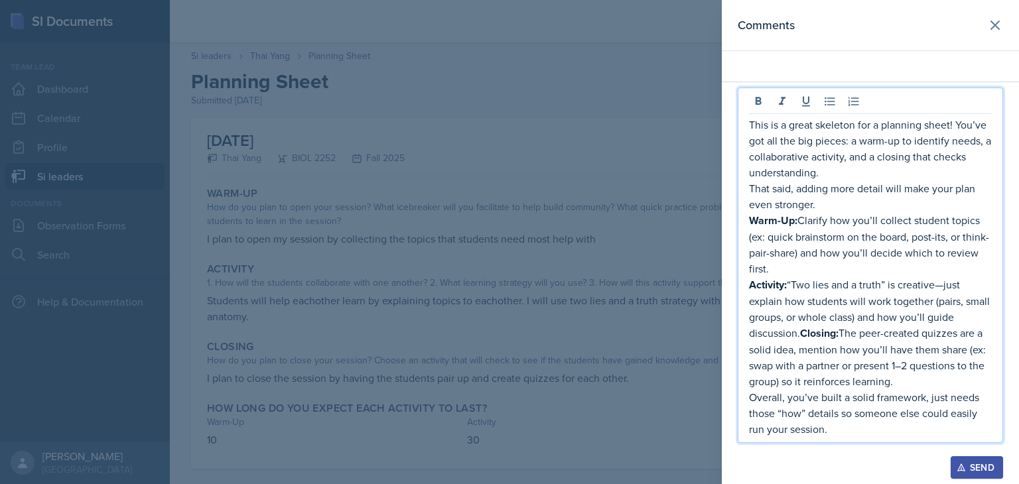
click at [803, 330] on strong "Closing:" at bounding box center [819, 333] width 38 height 15
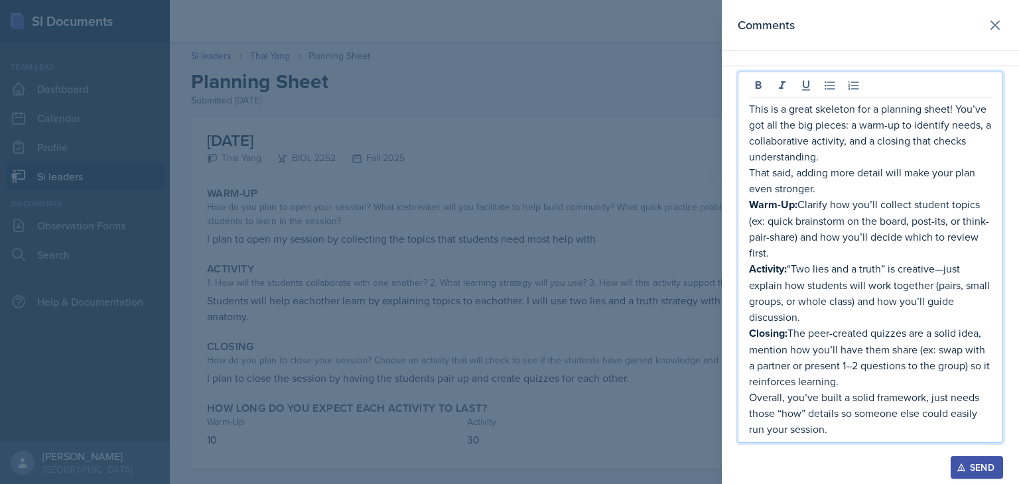
click at [840, 433] on p "Overall, you’ve built a solid framework, just needs those “how” details so some…" at bounding box center [870, 414] width 243 height 48
click at [749, 108] on p "This is a great skeleton for a planning sheet! You’ve got all the big pieces: a…" at bounding box center [870, 133] width 243 height 64
click at [946, 273] on p "Activity: “Two lies and a truth” is creative—just explain how students will wor…" at bounding box center [870, 293] width 243 height 64
click at [974, 468] on div "Send" at bounding box center [977, 468] width 35 height 11
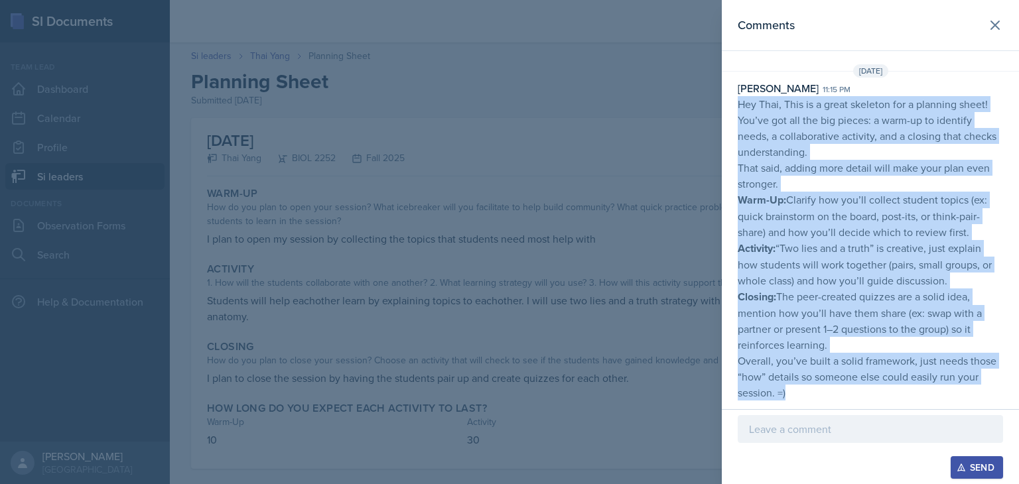
drag, startPoint x: 739, startPoint y: 104, endPoint x: 926, endPoint y: 398, distance: 348.0
click at [926, 398] on p "Hey Thai, This is a great skeleton for a planning sheet! You’ve got all the big…" at bounding box center [870, 248] width 265 height 305
copy p "Hey Thai, This is a great skeleton for a planning sheet! You’ve got all the big…"
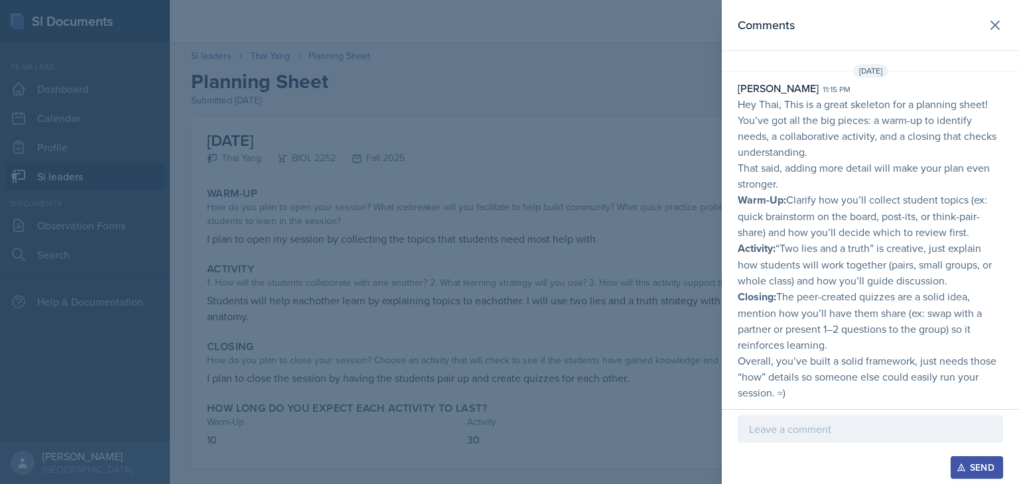
click at [515, 263] on div at bounding box center [509, 242] width 1019 height 484
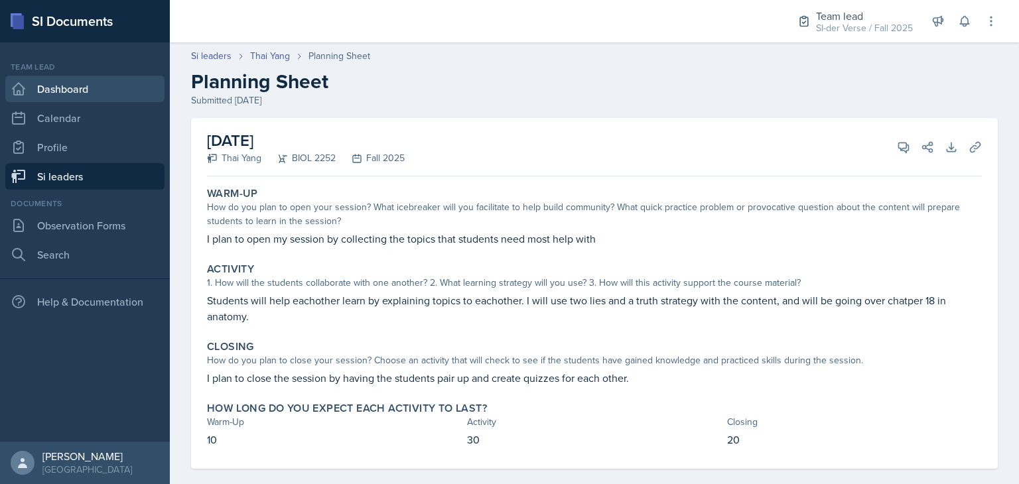
click at [77, 88] on link "Dashboard" at bounding box center [84, 89] width 159 height 27
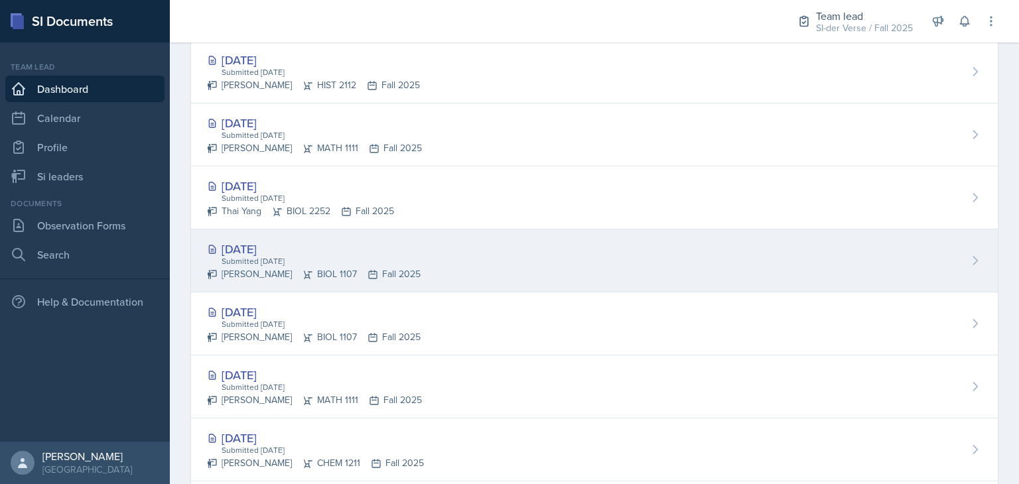
scroll to position [453, 0]
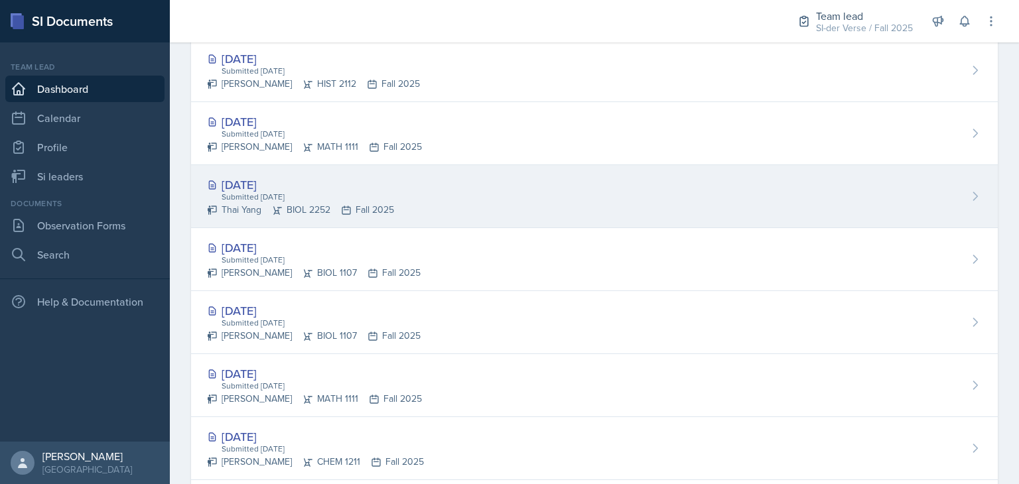
click at [300, 200] on div "Submitted [DATE]" at bounding box center [307, 197] width 174 height 12
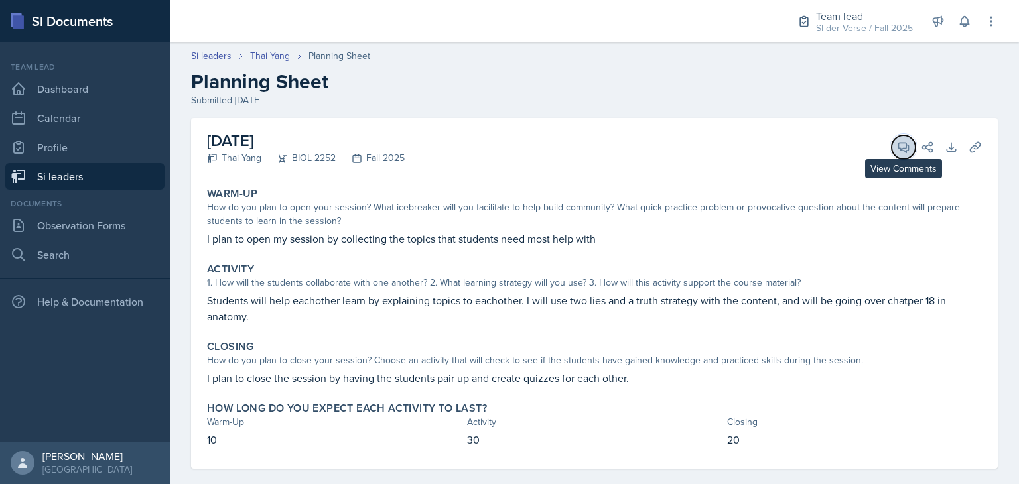
click at [892, 150] on button "View Comments" at bounding box center [904, 147] width 24 height 24
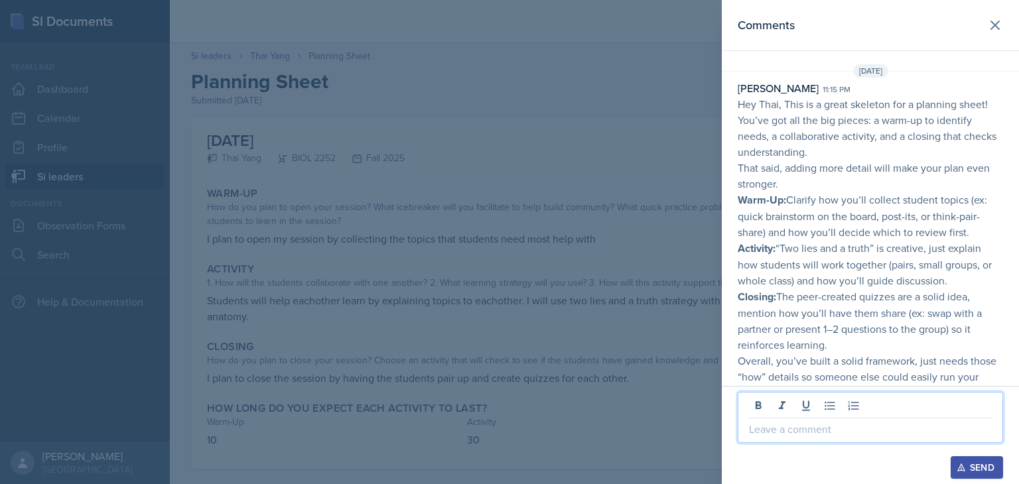
scroll to position [17, 0]
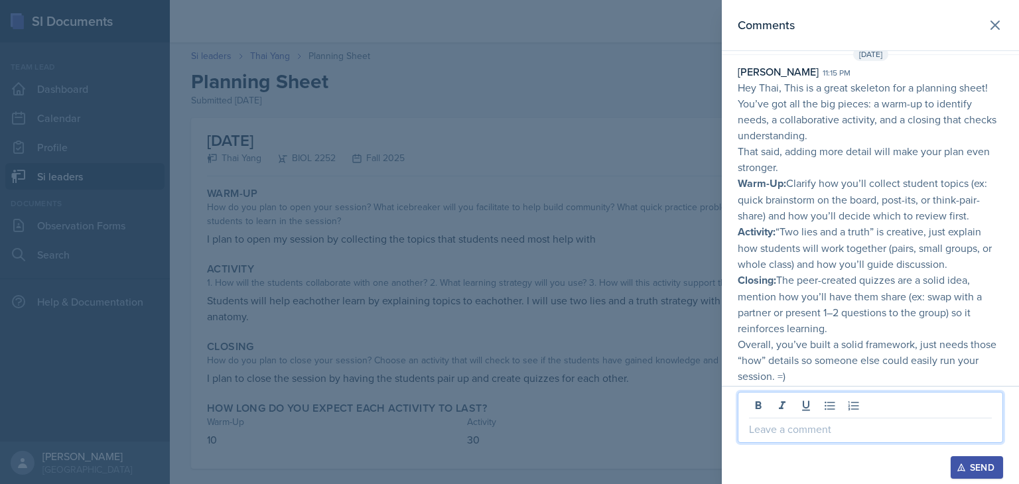
click at [802, 436] on p at bounding box center [870, 429] width 243 height 16
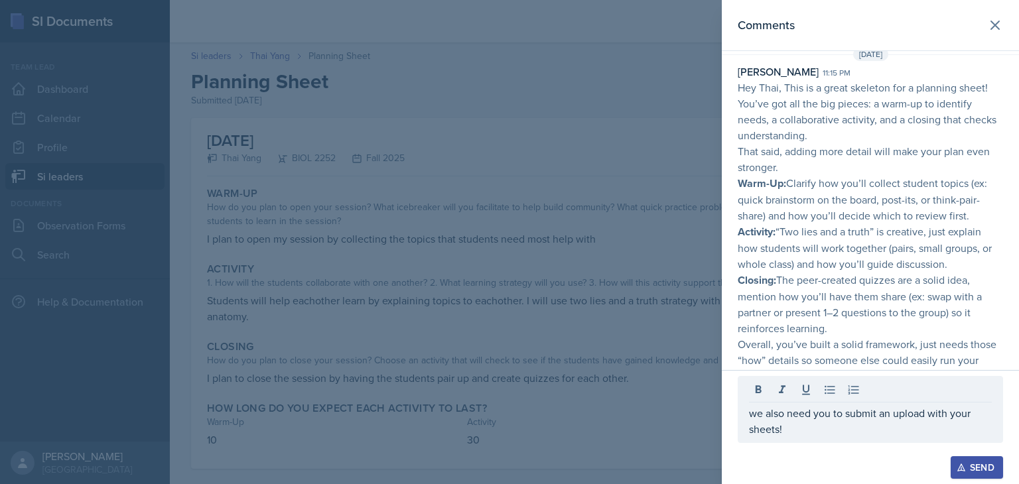
click at [976, 463] on div "Send" at bounding box center [977, 468] width 35 height 11
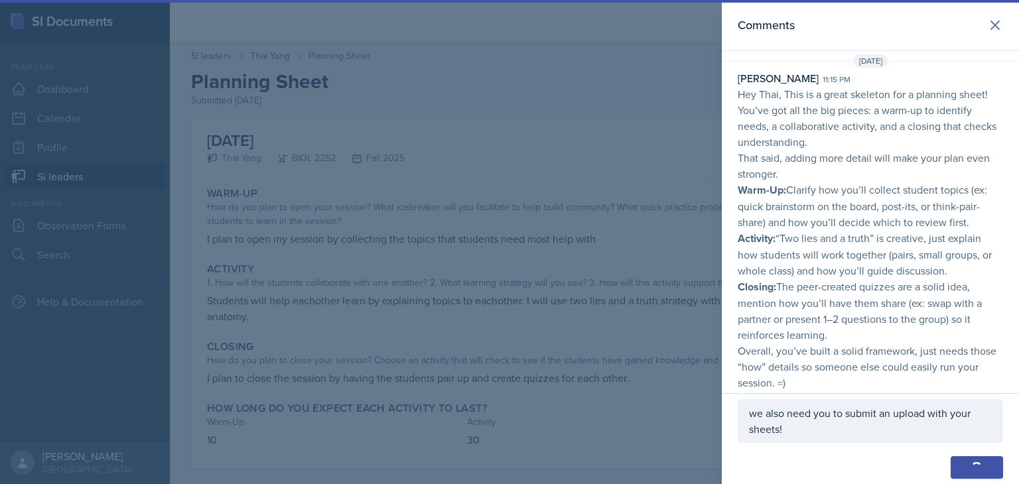
scroll to position [50, 0]
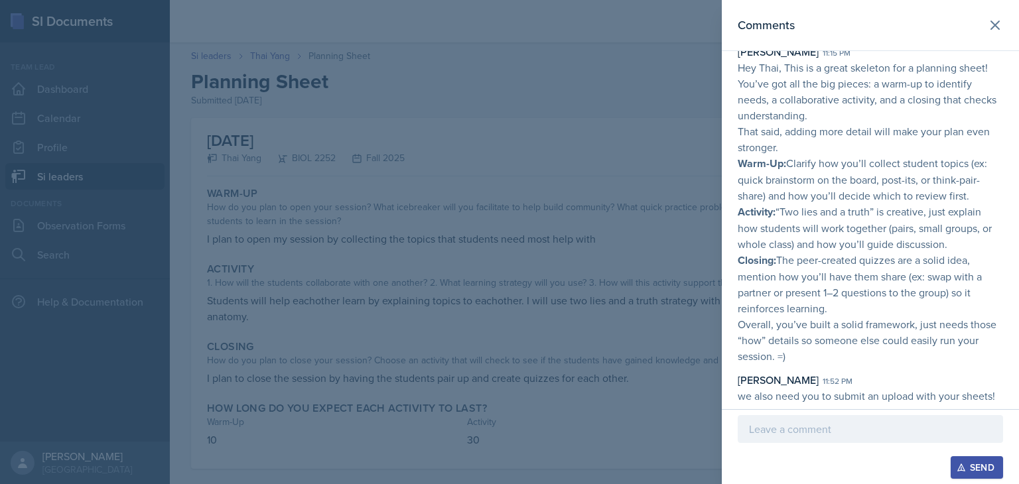
click at [671, 352] on div at bounding box center [509, 242] width 1019 height 484
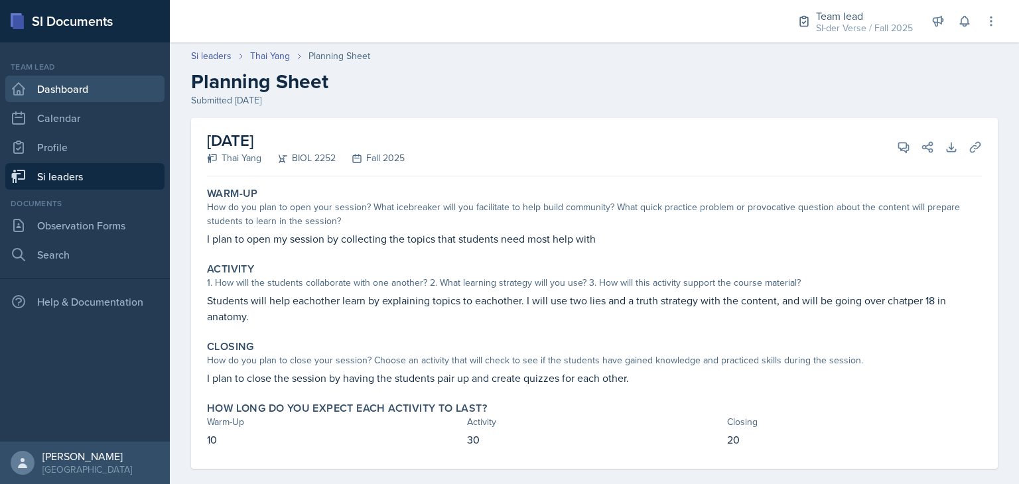
click at [58, 90] on link "Dashboard" at bounding box center [84, 89] width 159 height 27
